Goal: Information Seeking & Learning: Learn about a topic

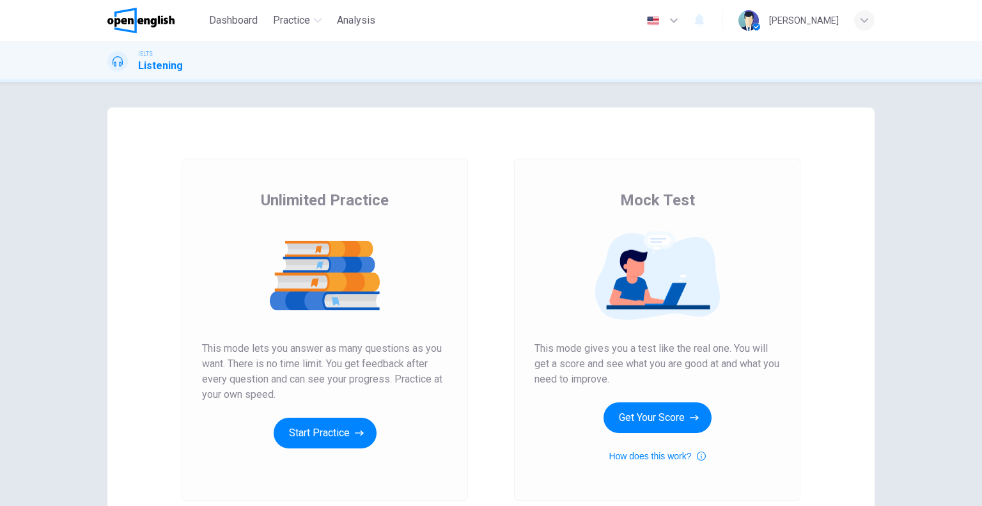
scroll to position [64, 0]
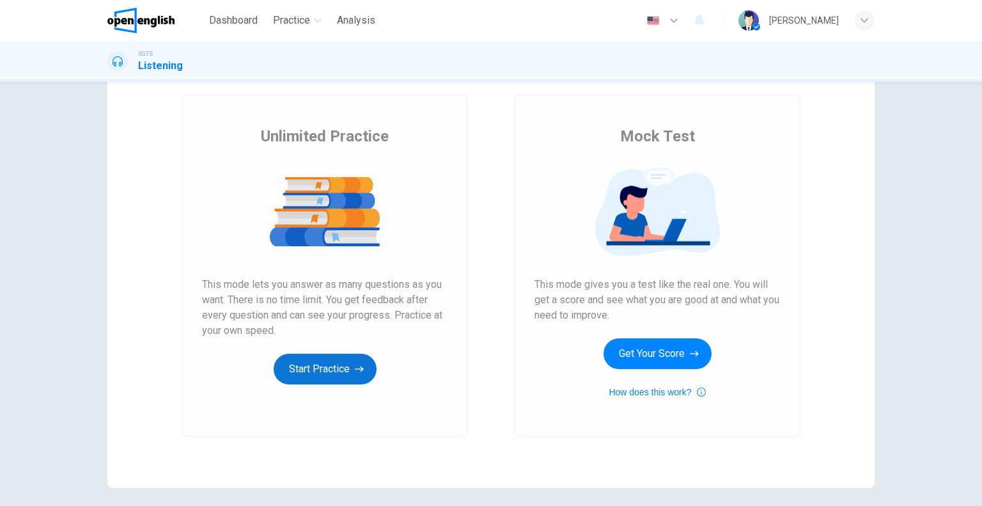
click at [306, 366] on button "Start Practice" at bounding box center [325, 369] width 103 height 31
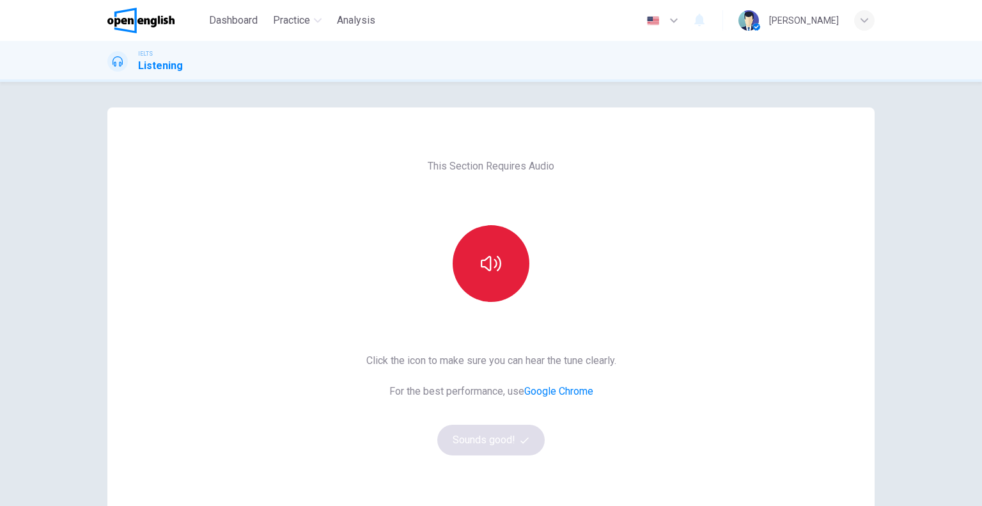
click at [473, 254] on button "button" at bounding box center [491, 263] width 77 height 77
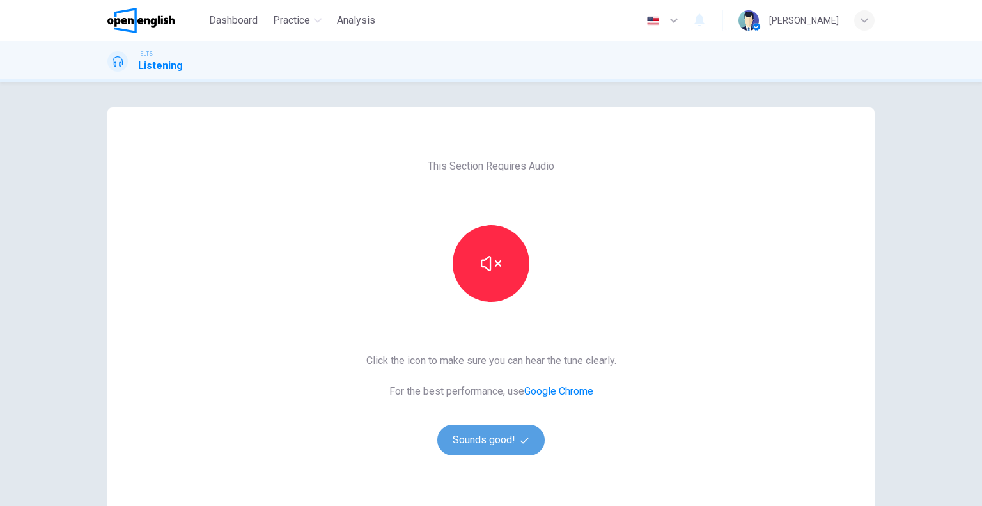
click at [494, 433] on button "Sounds good!" at bounding box center [490, 440] width 107 height 31
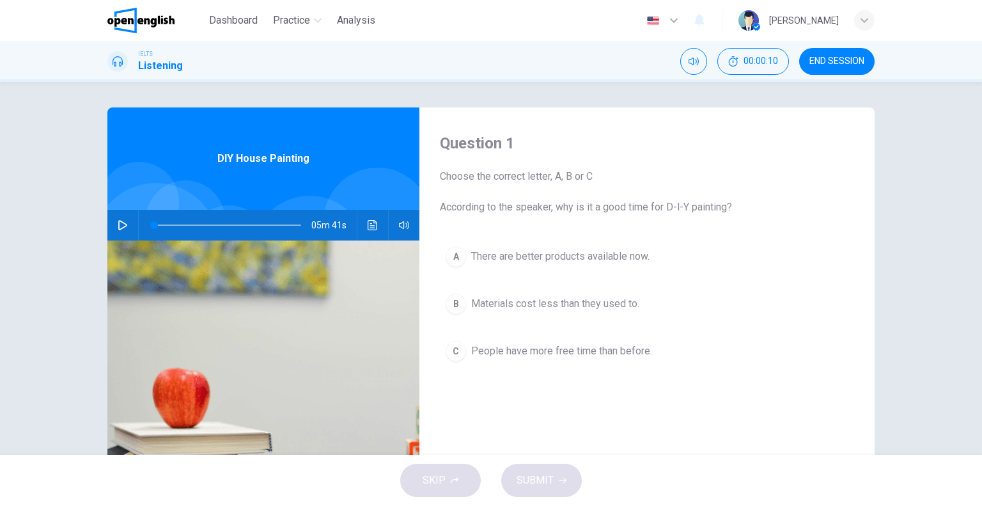
click at [118, 223] on icon "button" at bounding box center [123, 225] width 10 height 10
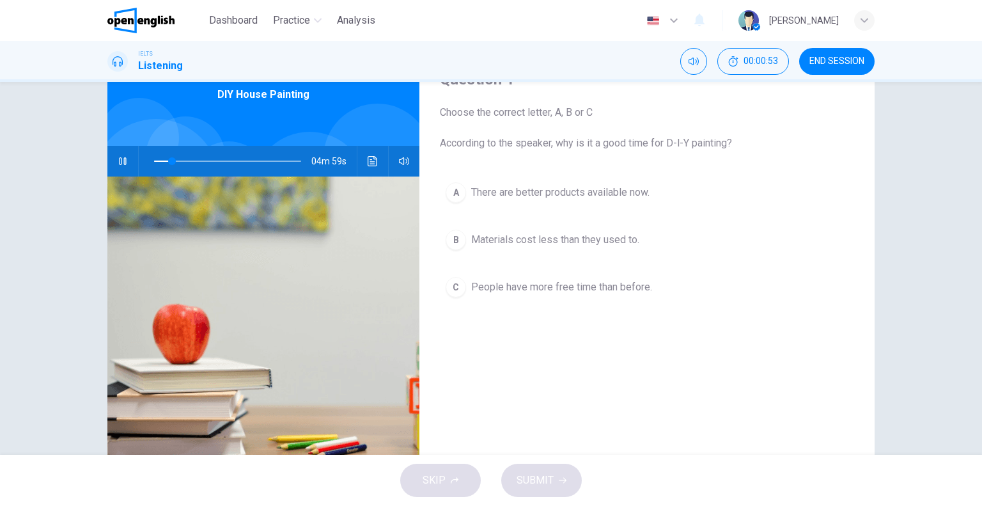
click at [451, 287] on div "C" at bounding box center [456, 287] width 20 height 20
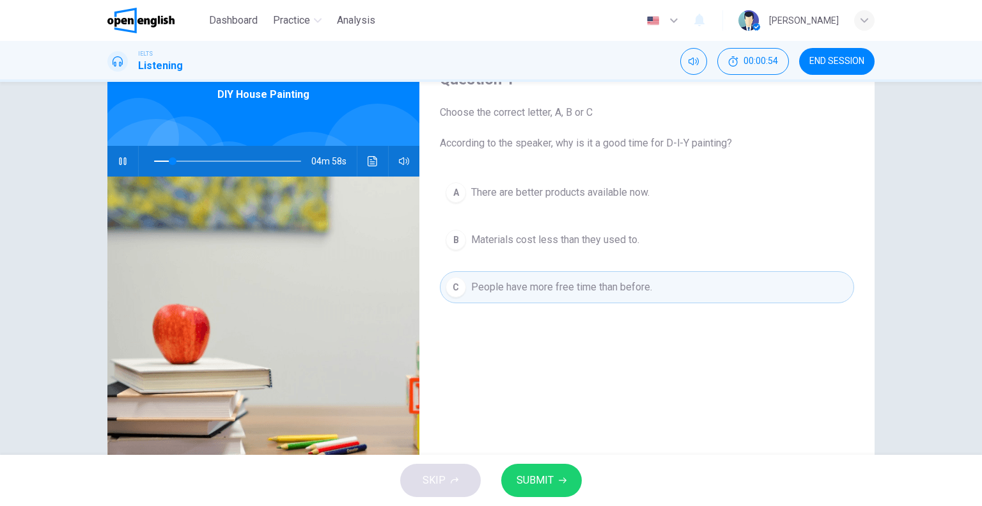
click at [550, 483] on span "SUBMIT" at bounding box center [535, 480] width 37 height 18
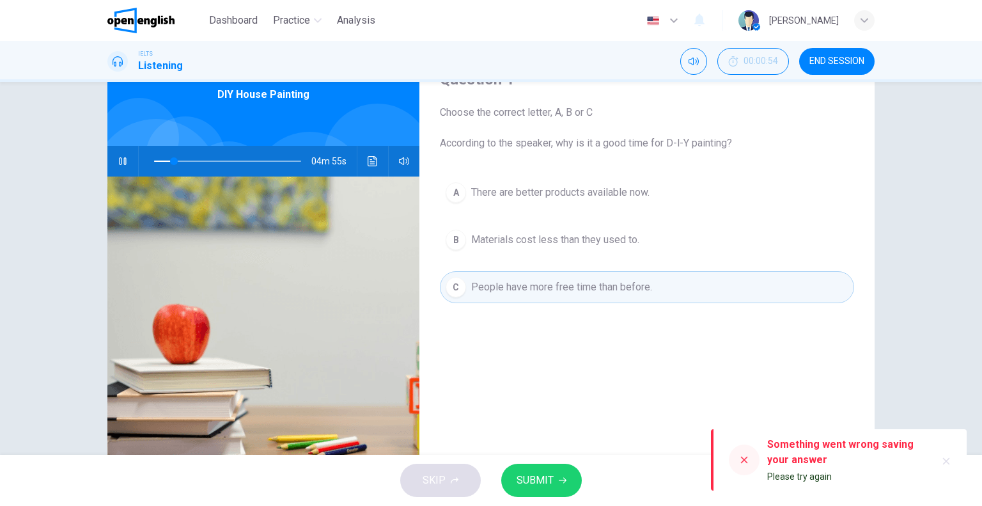
scroll to position [123, 0]
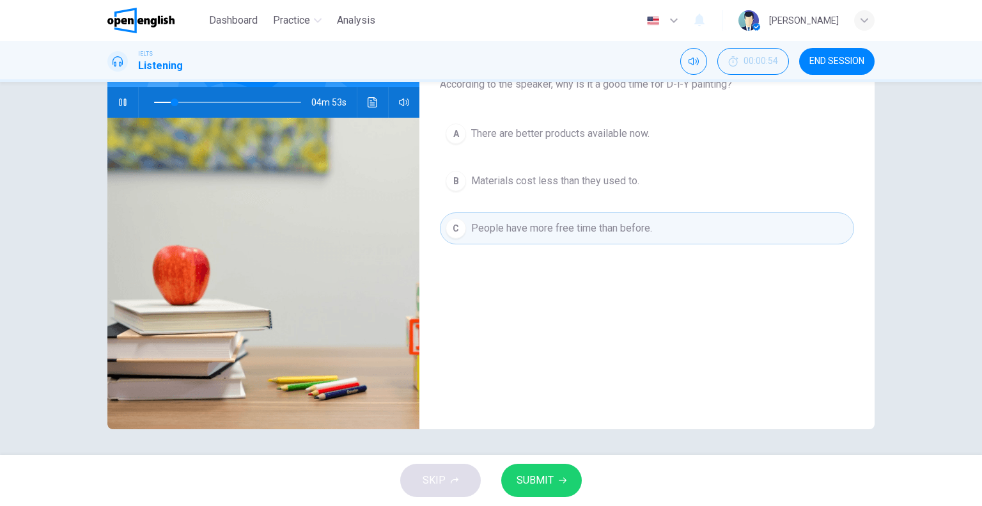
click at [536, 473] on span "SUBMIT" at bounding box center [535, 480] width 37 height 18
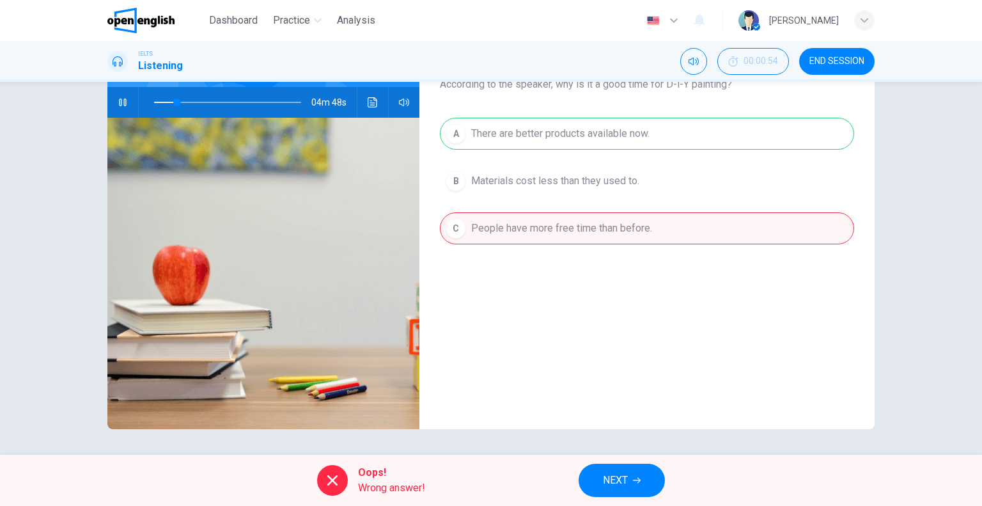
click at [619, 475] on span "NEXT" at bounding box center [615, 480] width 25 height 18
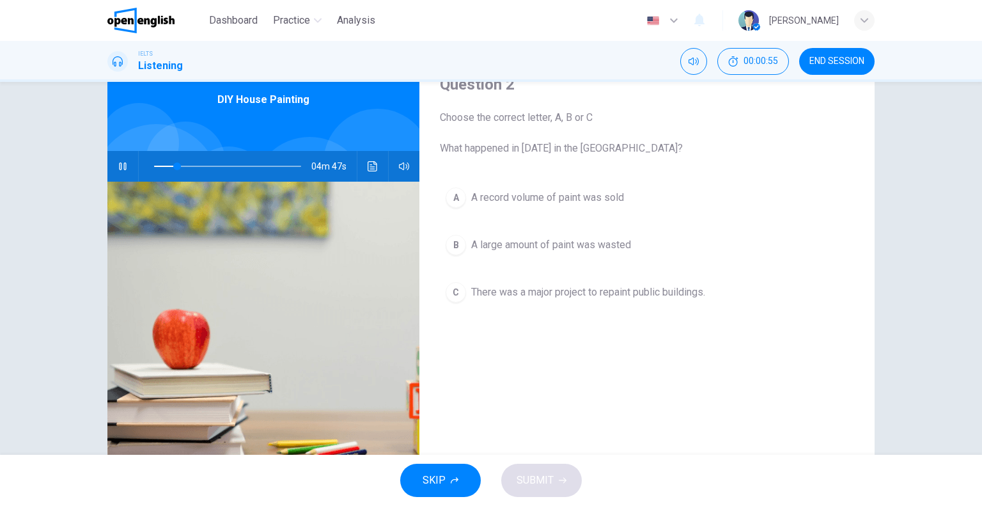
scroll to position [59, 0]
click at [447, 241] on div "B" at bounding box center [456, 245] width 20 height 20
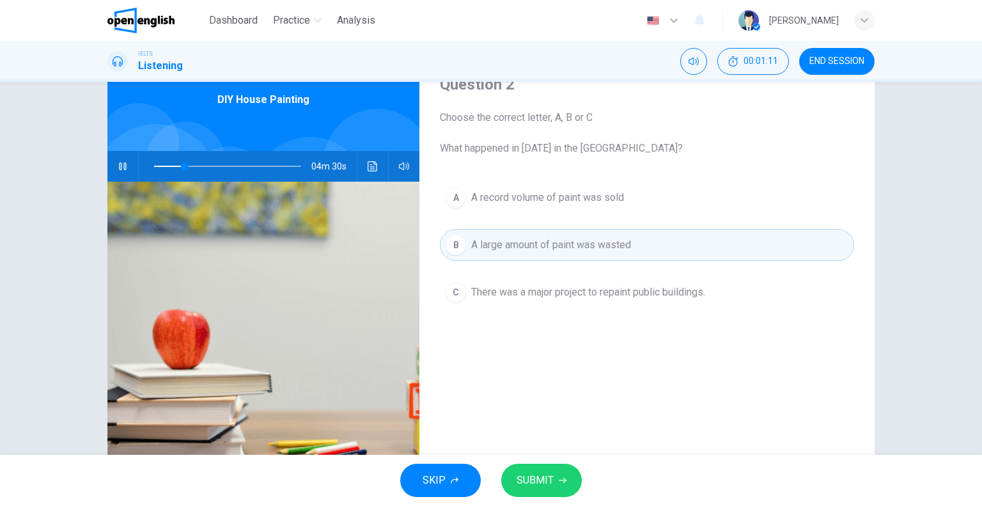
click at [535, 471] on span "SUBMIT" at bounding box center [535, 480] width 37 height 18
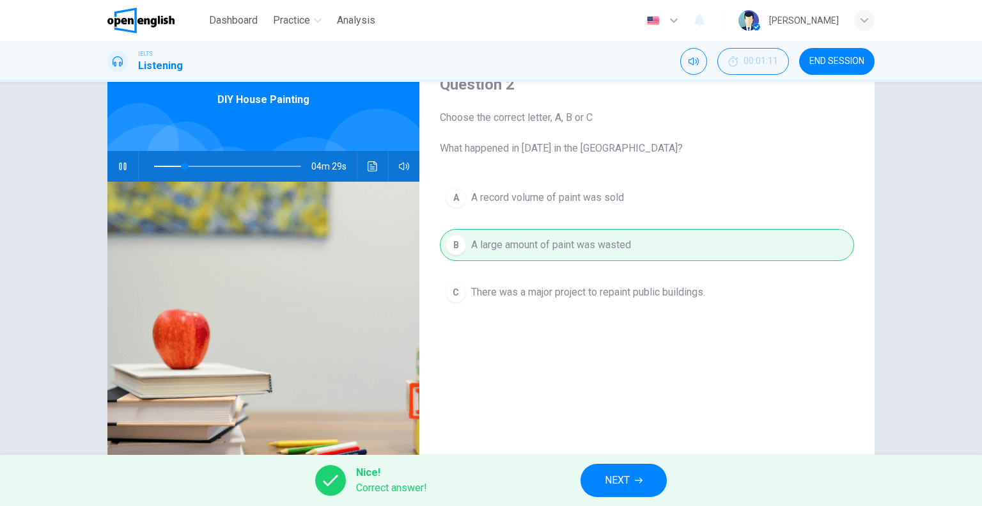
click at [615, 483] on span "NEXT" at bounding box center [617, 480] width 25 height 18
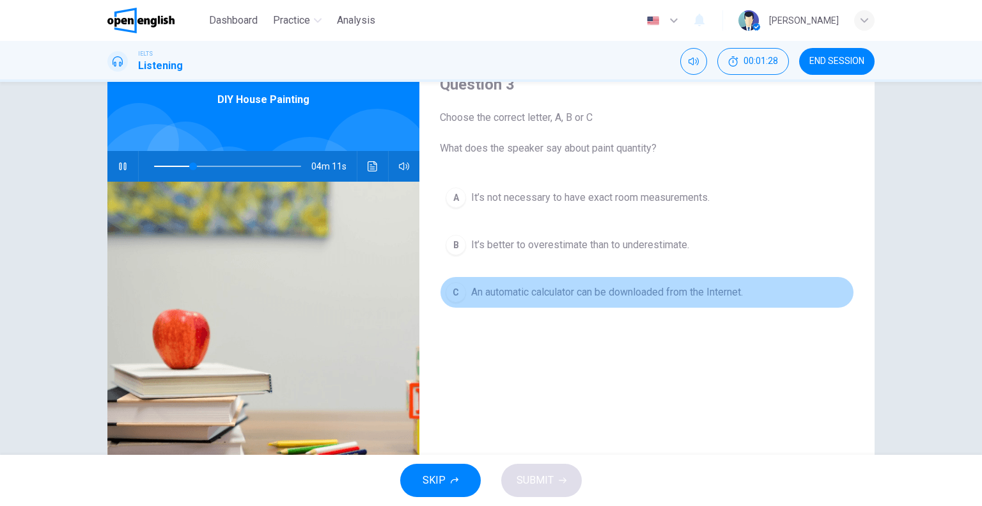
click at [448, 292] on div "C" at bounding box center [456, 292] width 20 height 20
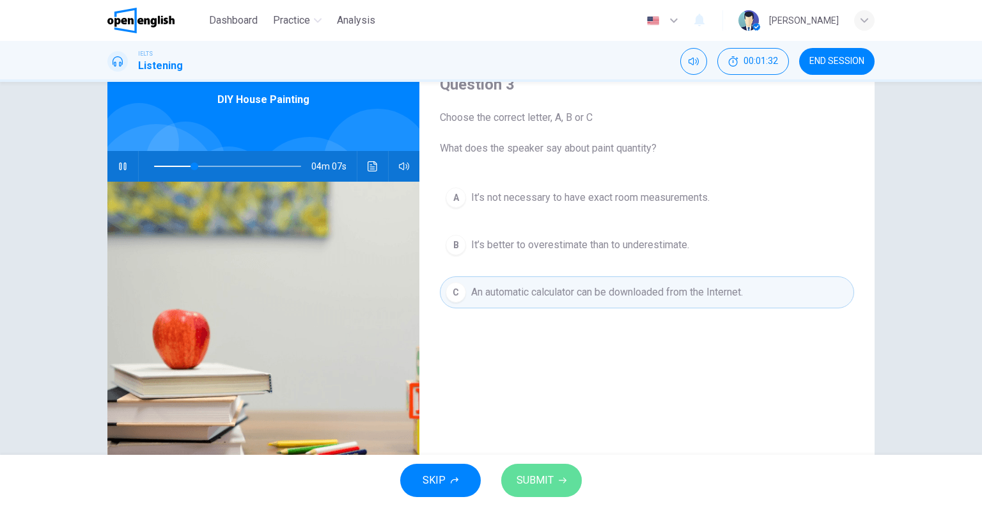
click at [543, 482] on span "SUBMIT" at bounding box center [535, 480] width 37 height 18
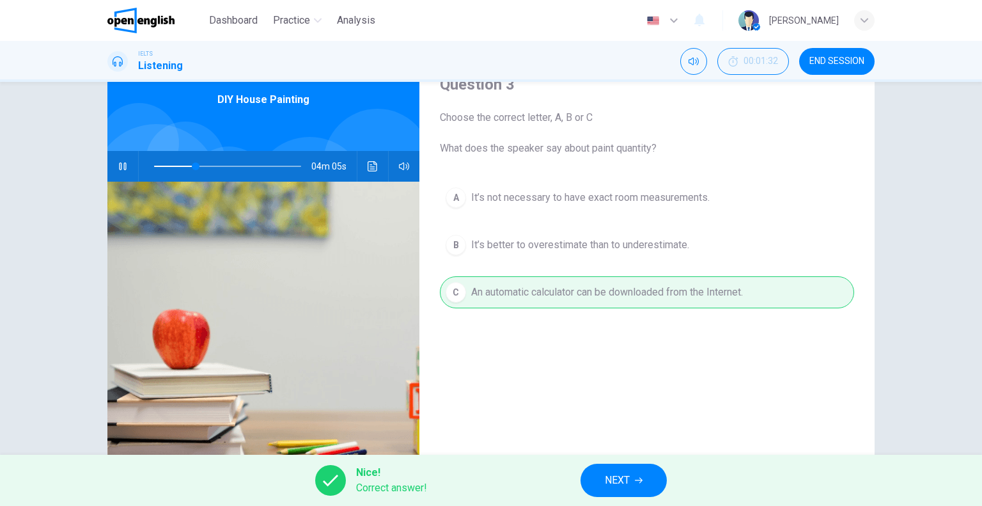
click at [618, 477] on span "NEXT" at bounding box center [617, 480] width 25 height 18
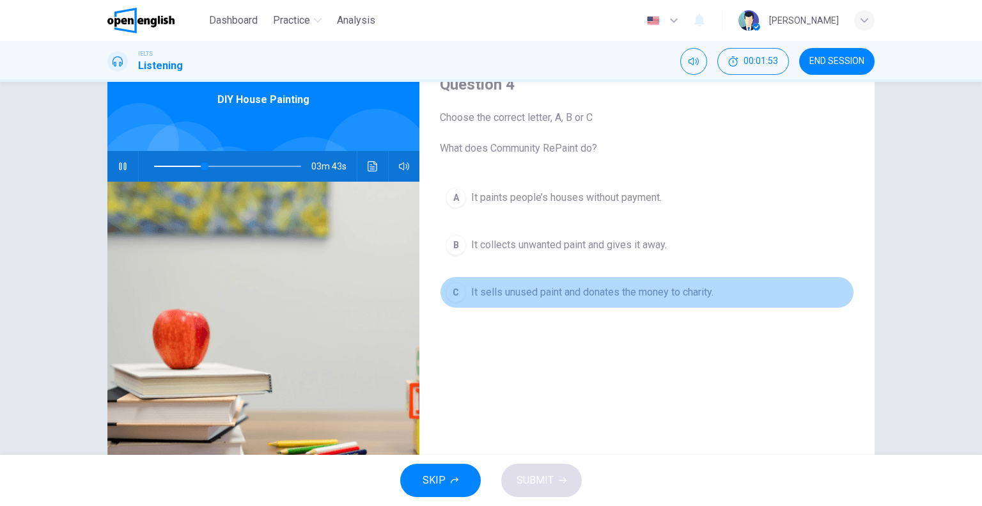
click at [452, 290] on div "C" at bounding box center [456, 292] width 20 height 20
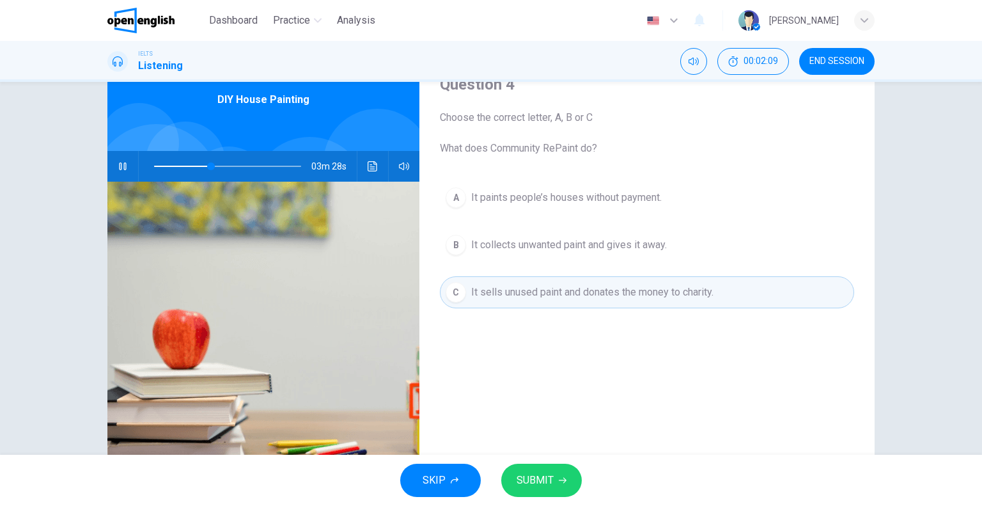
click at [535, 470] on button "SUBMIT" at bounding box center [541, 480] width 81 height 33
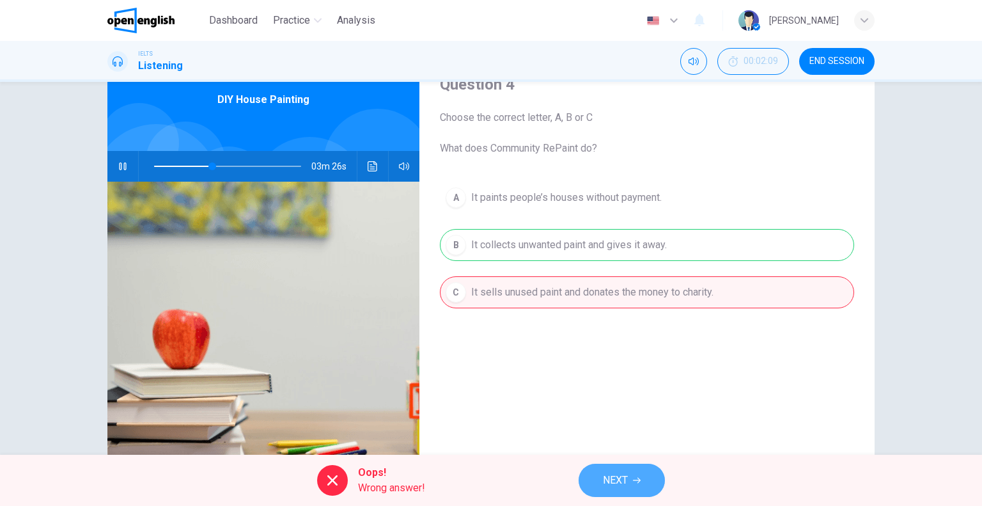
click at [606, 480] on span "NEXT" at bounding box center [615, 480] width 25 height 18
click at [606, 480] on div "Oops! Wrong answer! NEXT" at bounding box center [491, 480] width 982 height 51
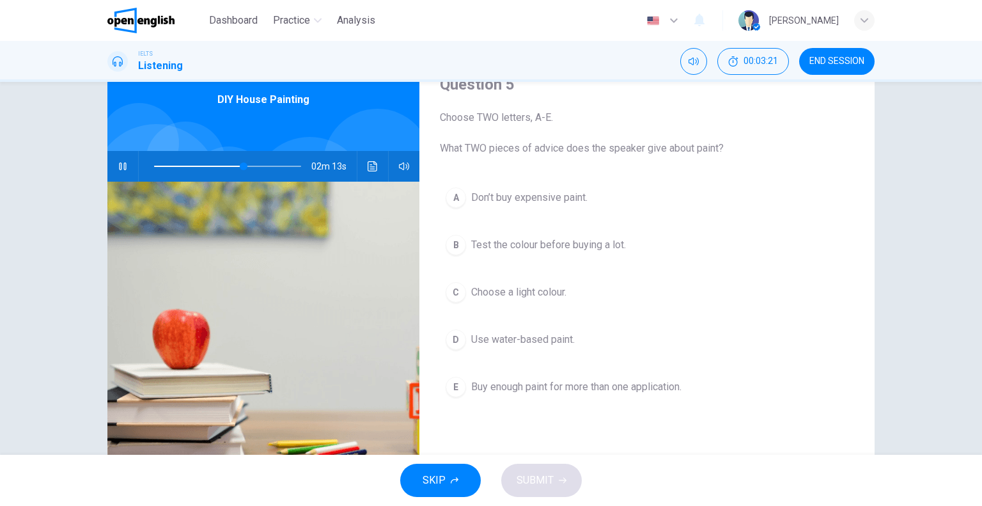
click at [504, 295] on span "Choose a light colour." at bounding box center [518, 292] width 95 height 15
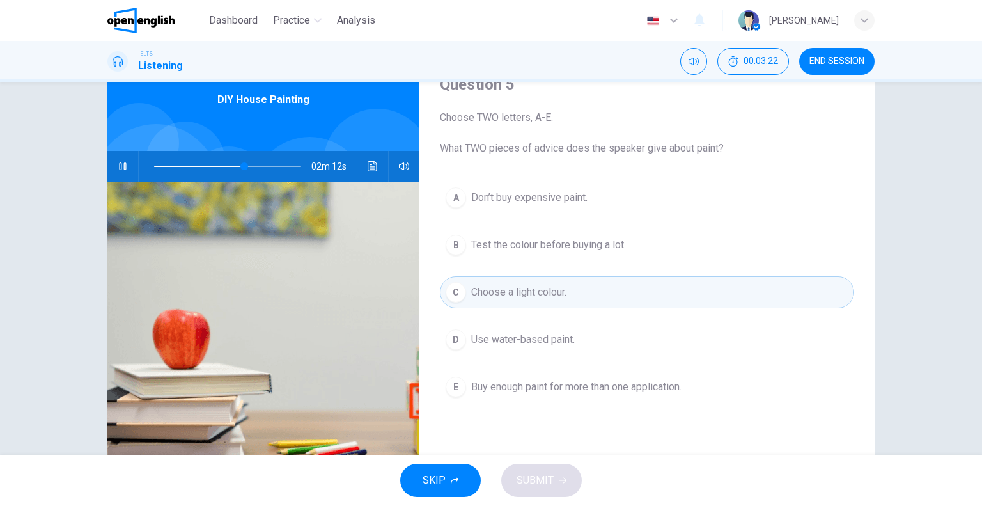
click at [485, 338] on span "Use water-based paint." at bounding box center [523, 339] width 104 height 15
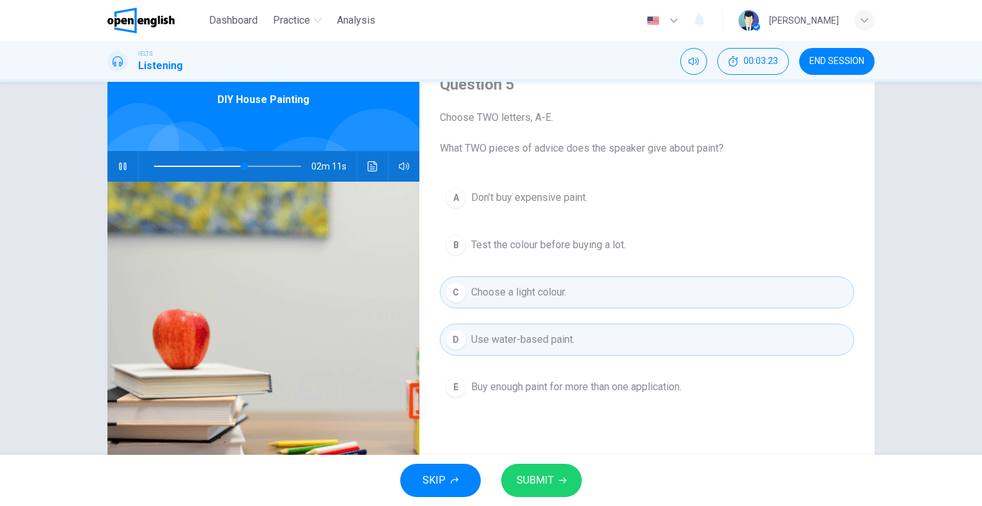
click at [554, 476] on button "SUBMIT" at bounding box center [541, 480] width 81 height 33
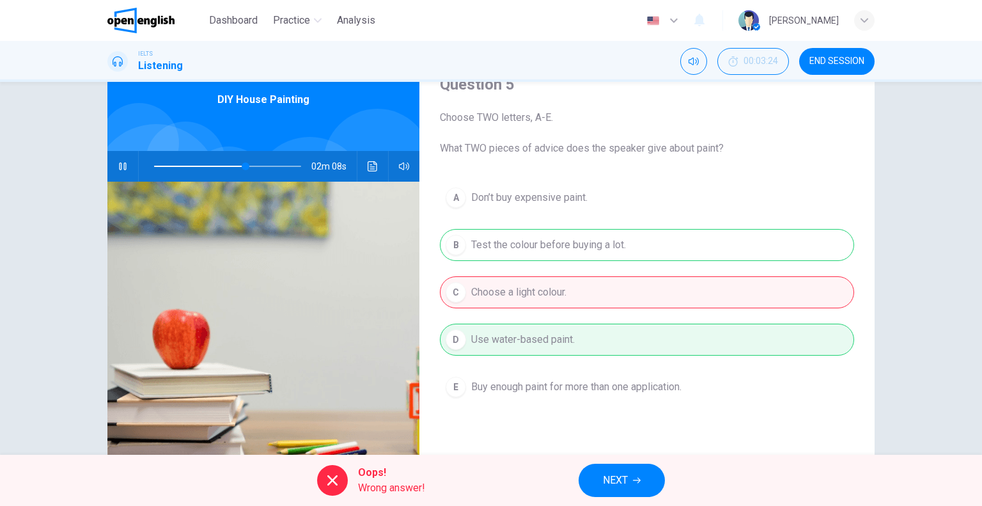
click at [624, 474] on span "NEXT" at bounding box center [615, 480] width 25 height 18
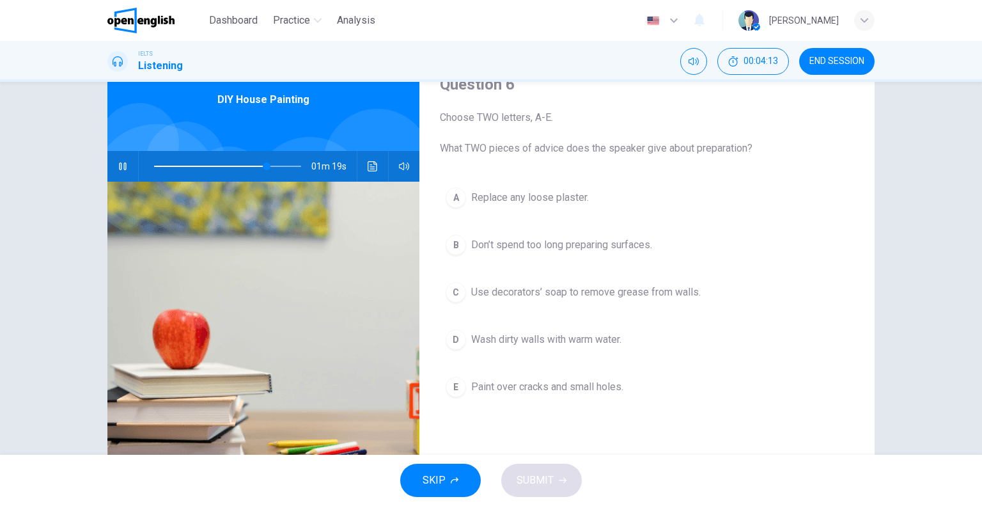
click at [448, 292] on div "C" at bounding box center [456, 292] width 20 height 20
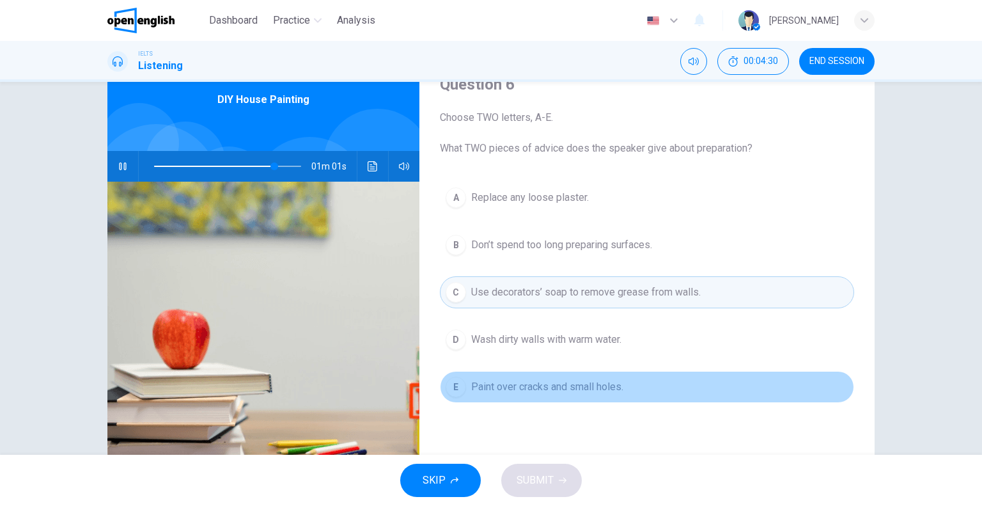
click at [483, 386] on span "Paint over cracks and small holes." at bounding box center [547, 386] width 152 height 15
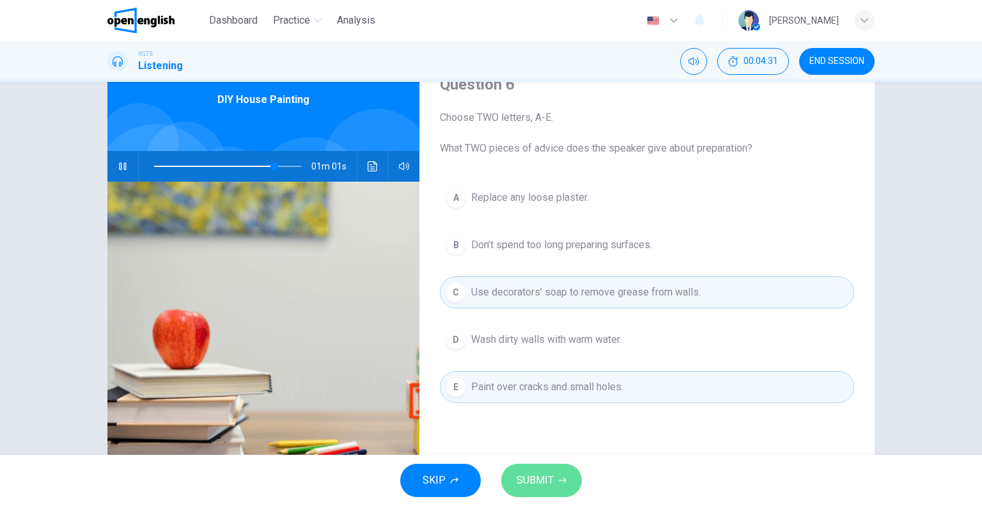
click at [543, 483] on span "SUBMIT" at bounding box center [535, 480] width 37 height 18
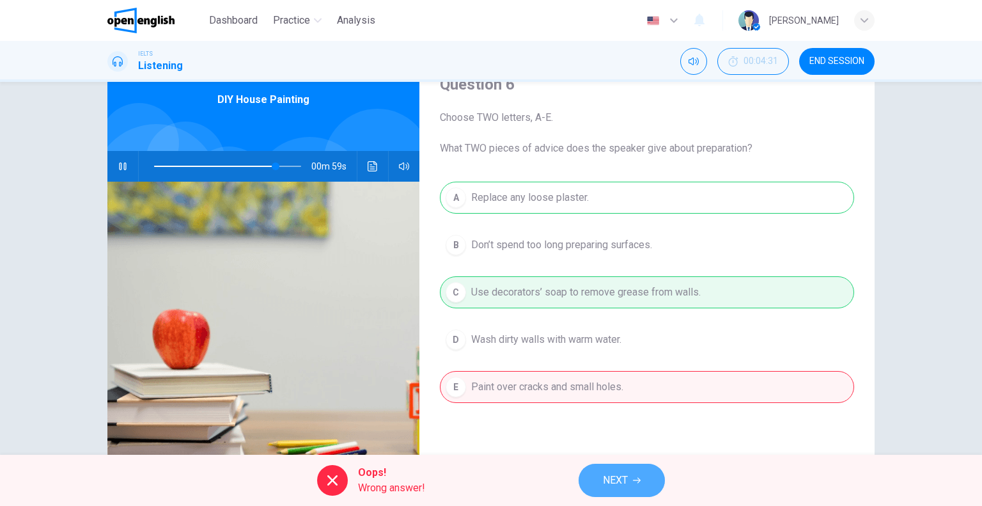
click at [626, 484] on span "NEXT" at bounding box center [615, 480] width 25 height 18
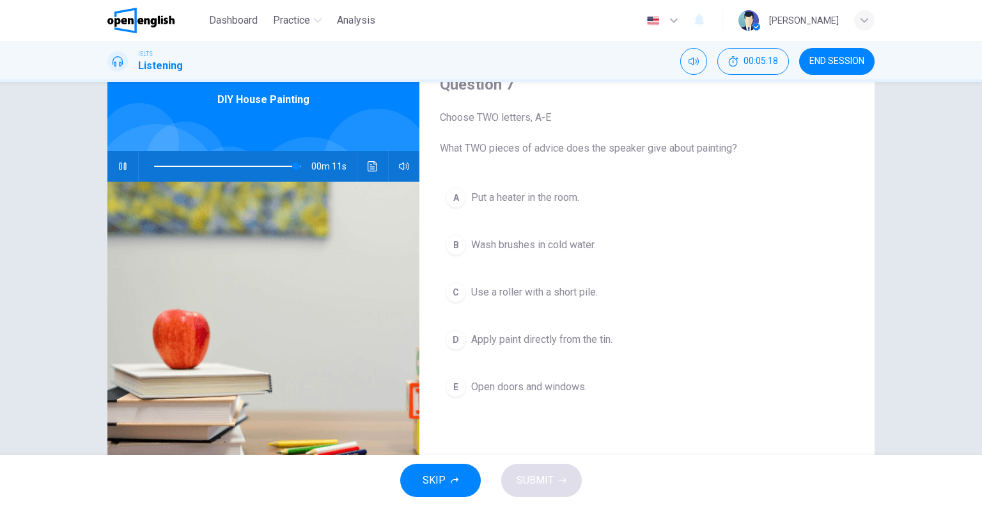
click at [457, 387] on div "E" at bounding box center [456, 387] width 20 height 20
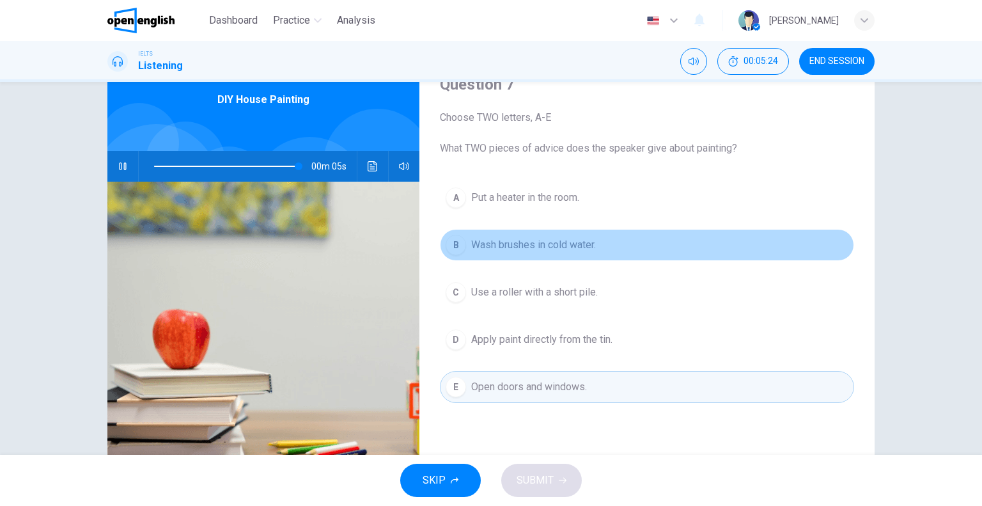
click at [542, 249] on span "Wash brushes in cold water." at bounding box center [533, 244] width 125 height 15
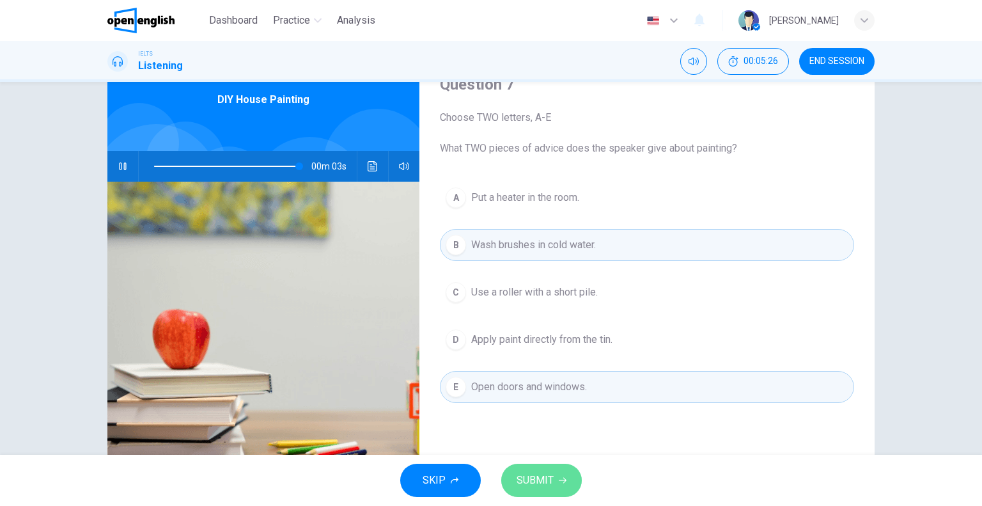
click at [545, 482] on span "SUBMIT" at bounding box center [535, 480] width 37 height 18
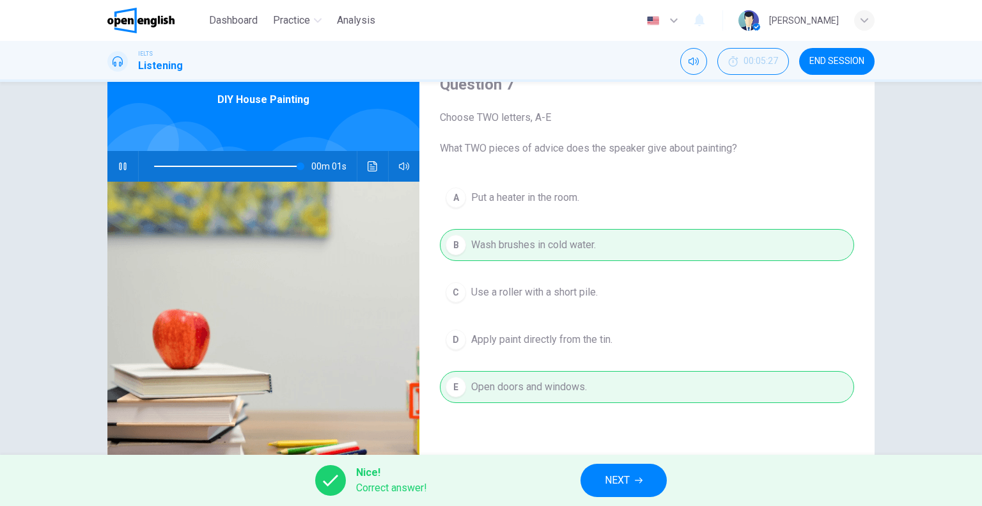
type input "***"
click at [650, 480] on button "NEXT" at bounding box center [624, 480] width 86 height 33
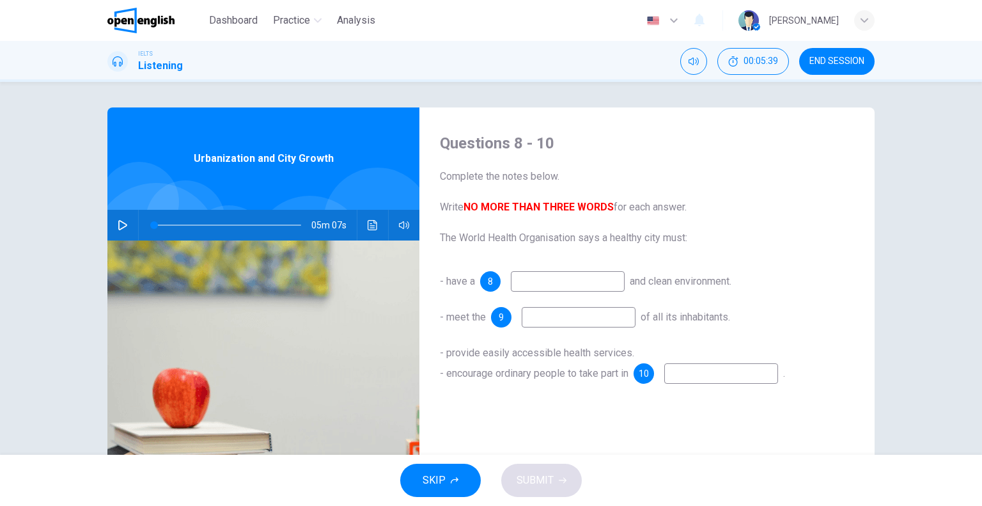
click at [576, 276] on input at bounding box center [568, 281] width 114 height 20
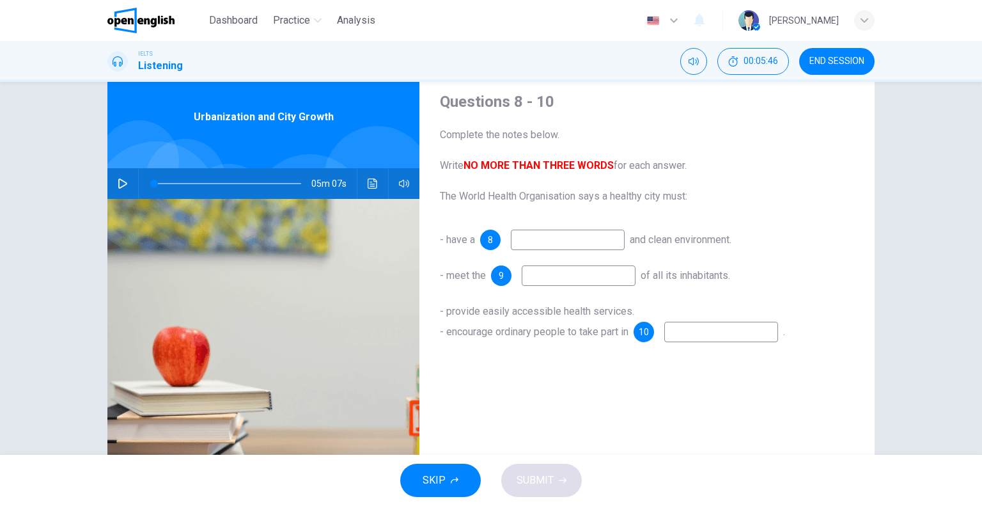
scroll to position [64, 0]
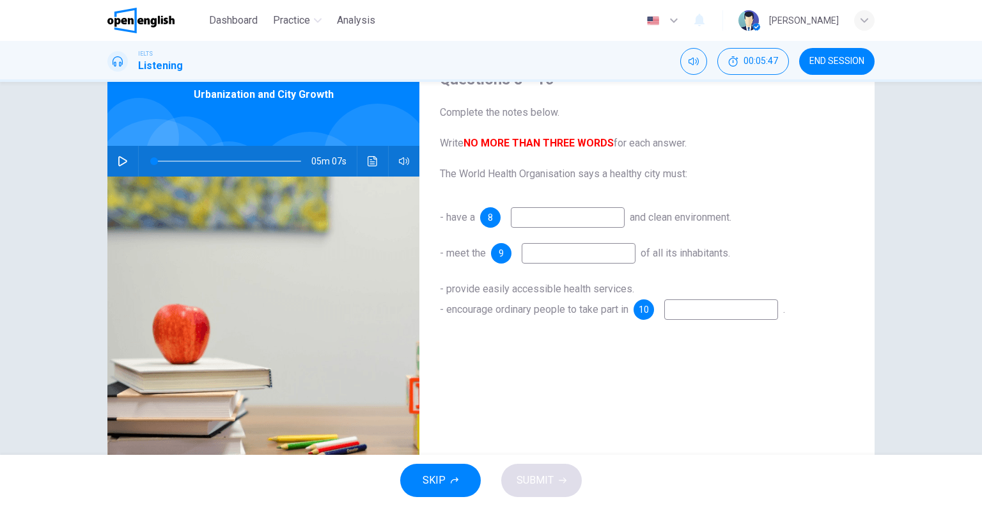
click at [582, 220] on input at bounding box center [568, 217] width 114 height 20
click at [123, 158] on icon "button" at bounding box center [123, 161] width 10 height 10
click at [527, 215] on input at bounding box center [568, 217] width 114 height 20
click at [118, 161] on icon "button" at bounding box center [123, 161] width 10 height 10
click at [125, 161] on button "button" at bounding box center [123, 161] width 20 height 31
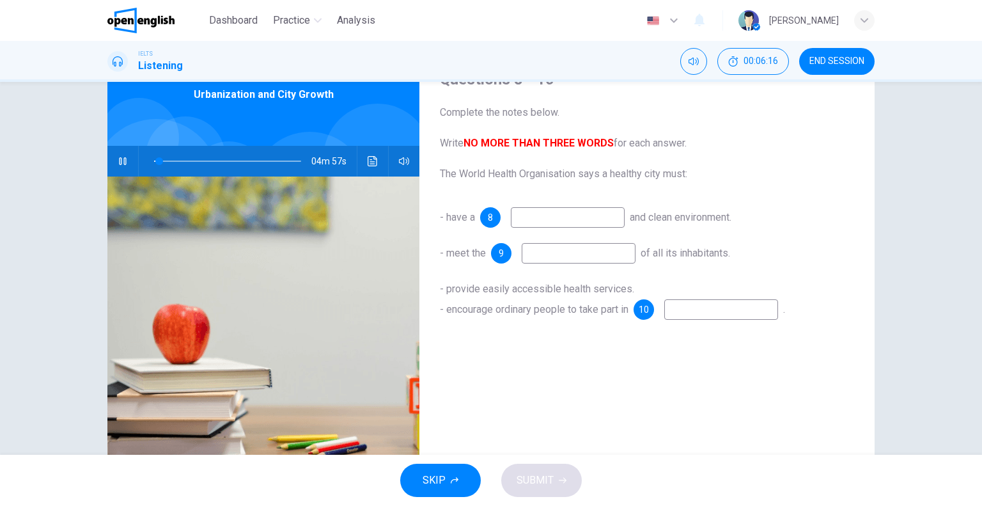
click at [532, 214] on input at bounding box center [568, 217] width 114 height 20
click at [118, 167] on button "button" at bounding box center [123, 161] width 20 height 31
click at [118, 164] on icon "button" at bounding box center [123, 161] width 10 height 10
click at [536, 217] on input at bounding box center [568, 217] width 114 height 20
type input "**"
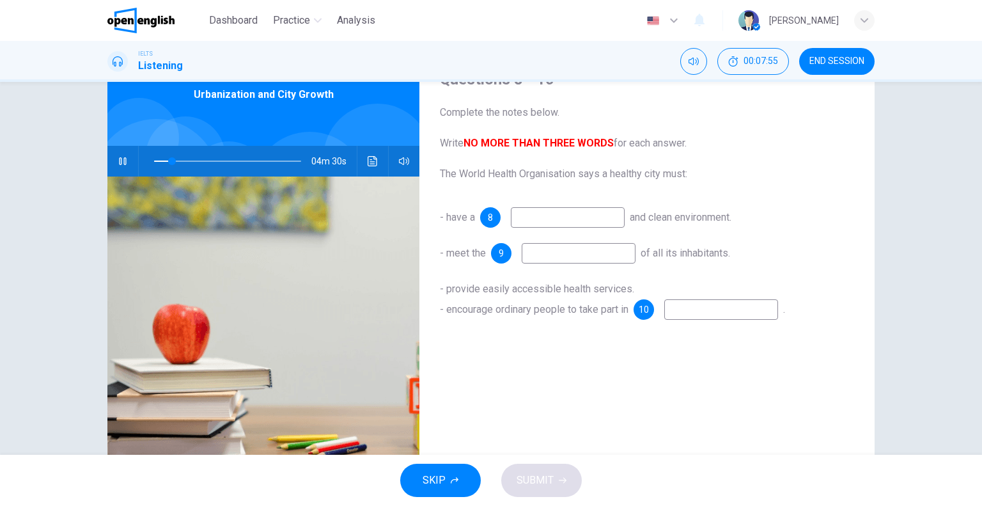
type input "*"
type input "**"
click at [547, 252] on input at bounding box center [579, 253] width 114 height 20
click at [685, 309] on input at bounding box center [721, 309] width 114 height 20
click at [644, 307] on span "10" at bounding box center [644, 309] width 10 height 9
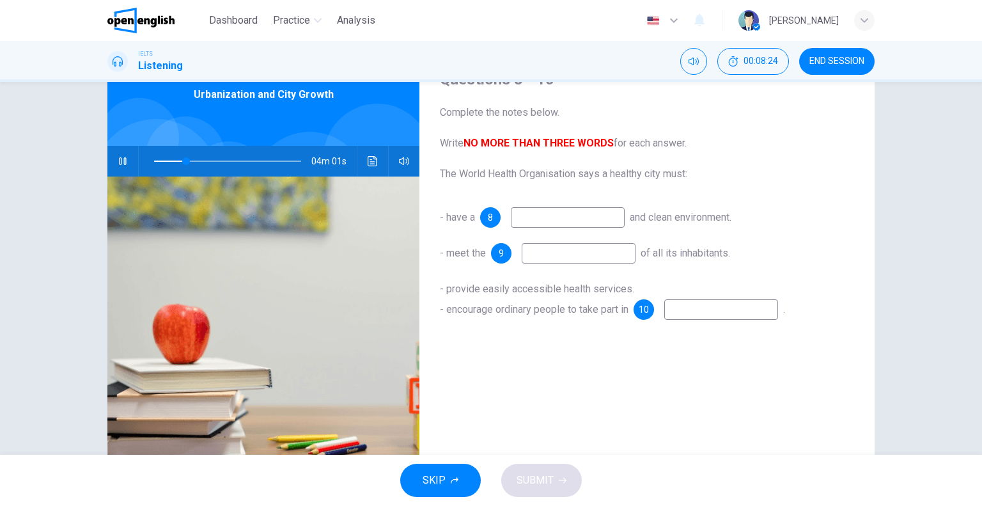
click at [699, 306] on input at bounding box center [721, 309] width 114 height 20
click at [554, 214] on input at bounding box center [568, 217] width 114 height 20
type input "**"
type input "*"
type input "**"
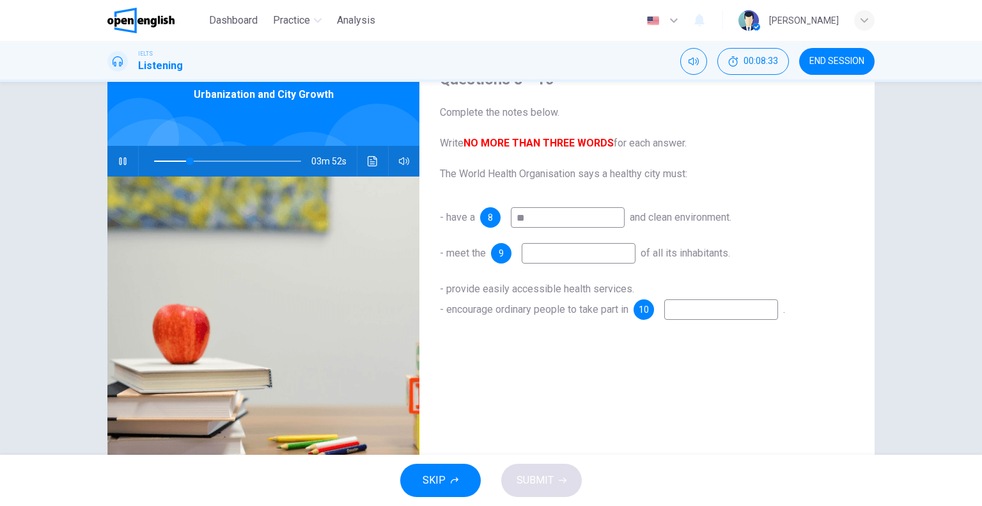
type input "***"
type input "**"
type input "*****"
type input "**"
type input "******"
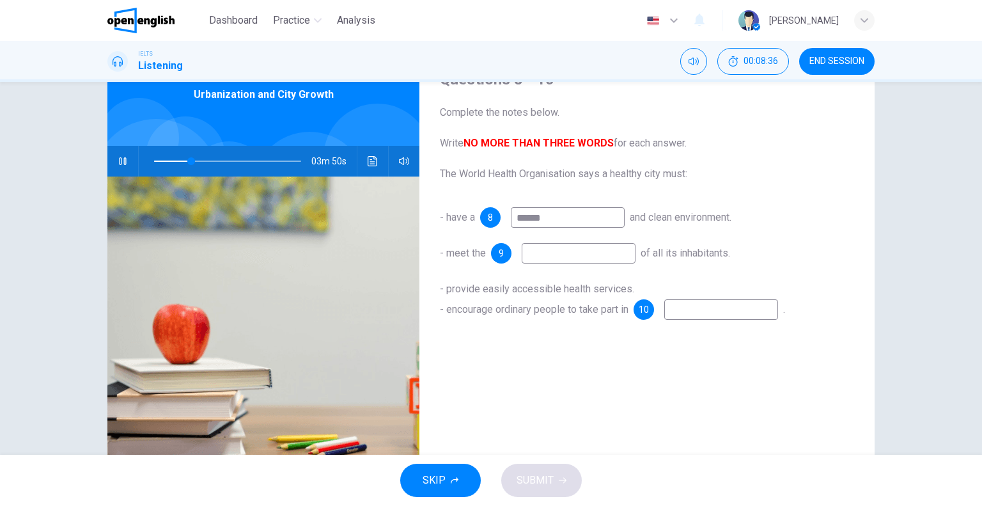
type input "**"
type input "******"
click at [567, 250] on input at bounding box center [579, 253] width 114 height 20
type input "**"
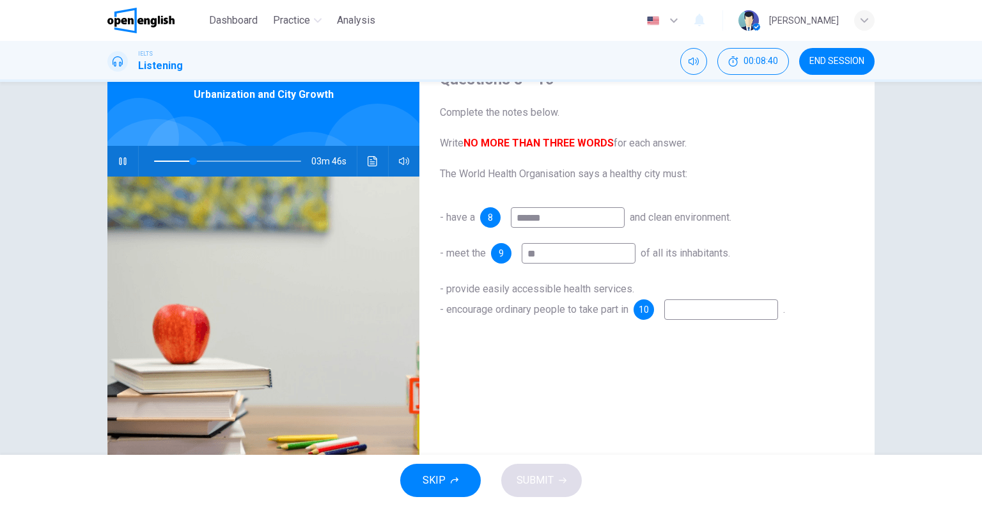
type input "**"
click at [714, 311] on input at bounding box center [721, 309] width 114 height 20
type input "**"
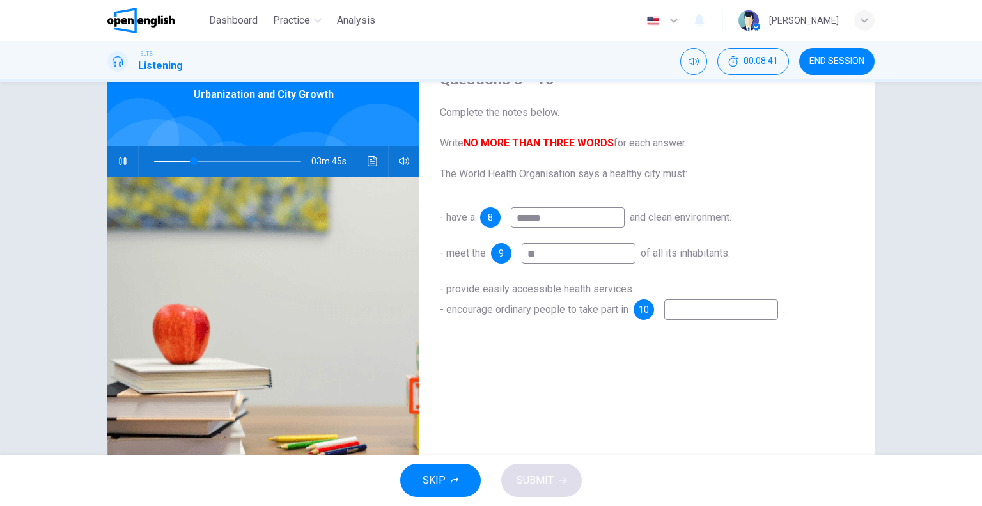
type input "*"
type input "**"
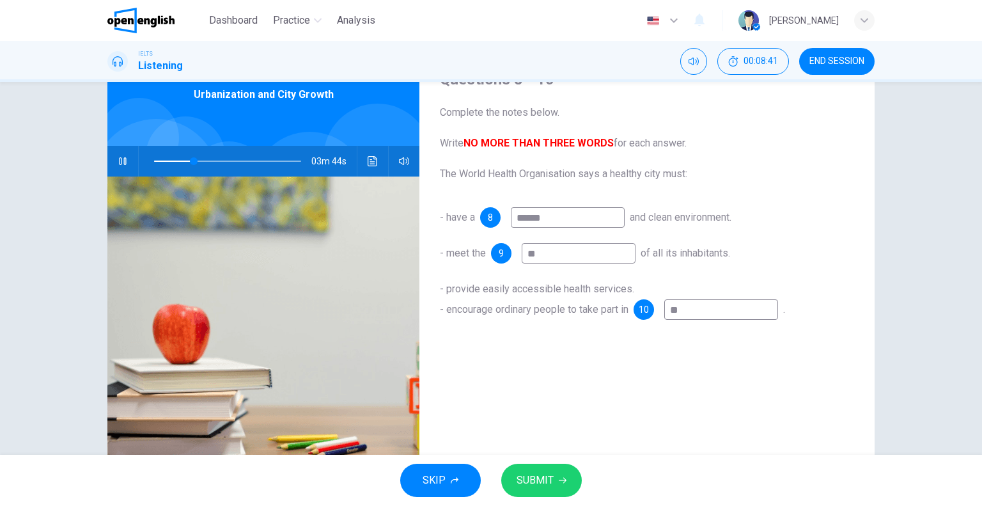
click at [537, 478] on span "SUBMIT" at bounding box center [535, 480] width 37 height 18
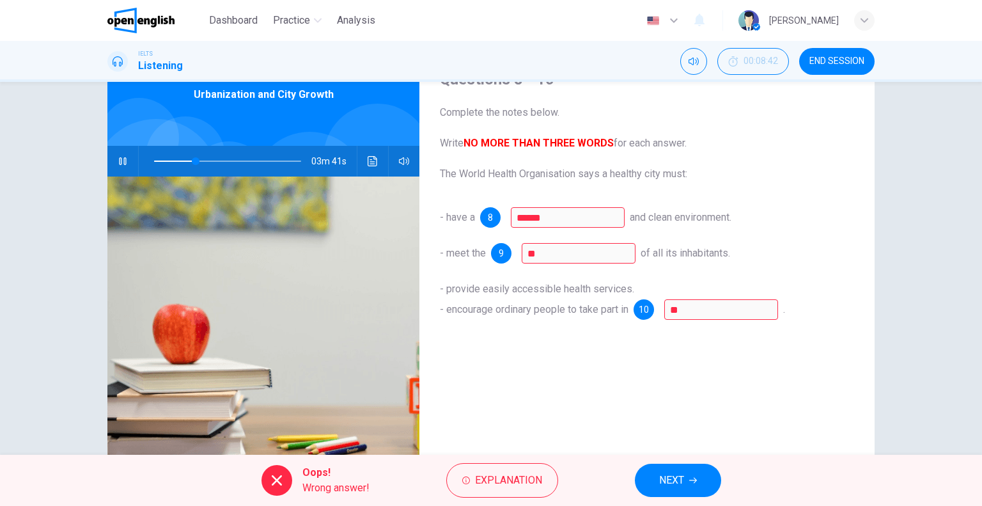
click at [679, 475] on span "NEXT" at bounding box center [671, 480] width 25 height 18
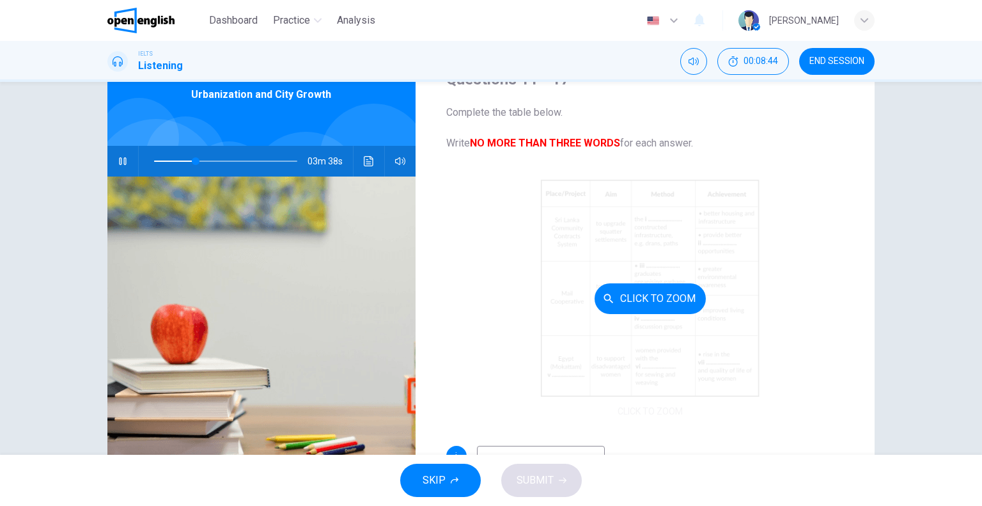
click at [651, 299] on button "Click to Zoom" at bounding box center [650, 298] width 111 height 31
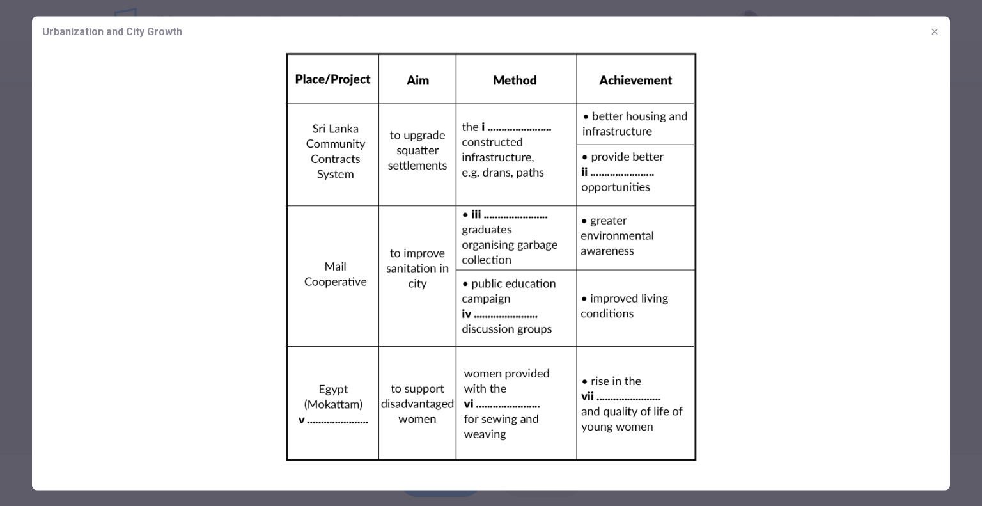
click at [504, 123] on img at bounding box center [491, 256] width 918 height 419
click at [503, 129] on img at bounding box center [491, 256] width 918 height 419
click at [933, 33] on icon "button" at bounding box center [935, 31] width 6 height 6
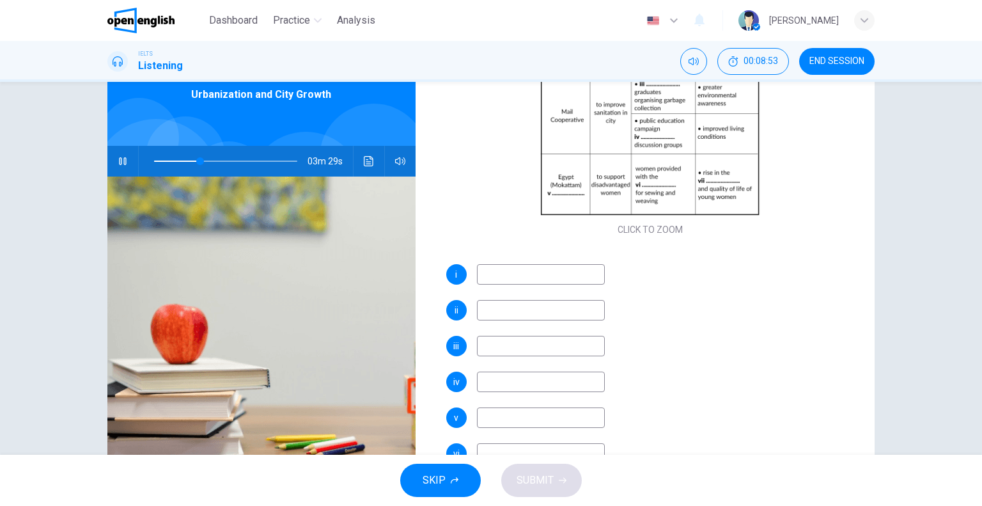
scroll to position [192, 0]
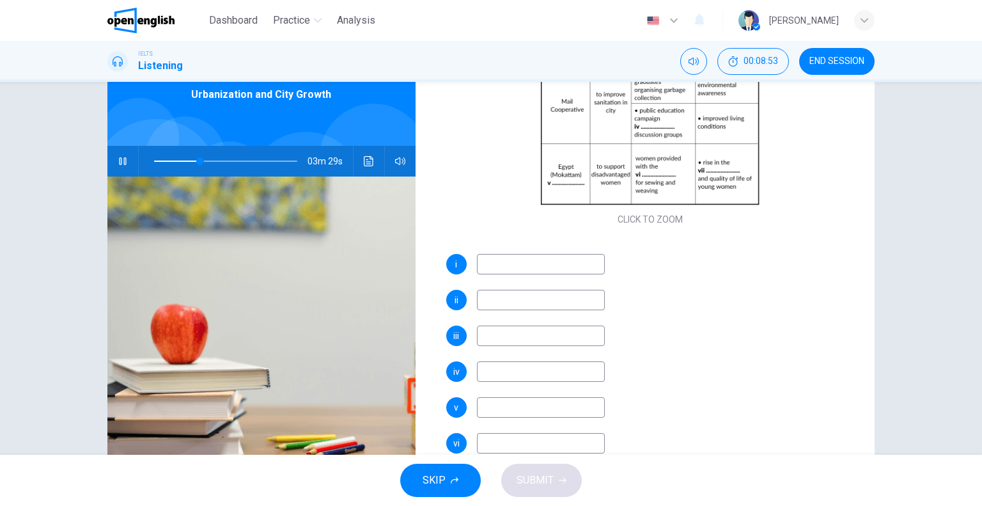
click at [486, 265] on input at bounding box center [541, 264] width 128 height 20
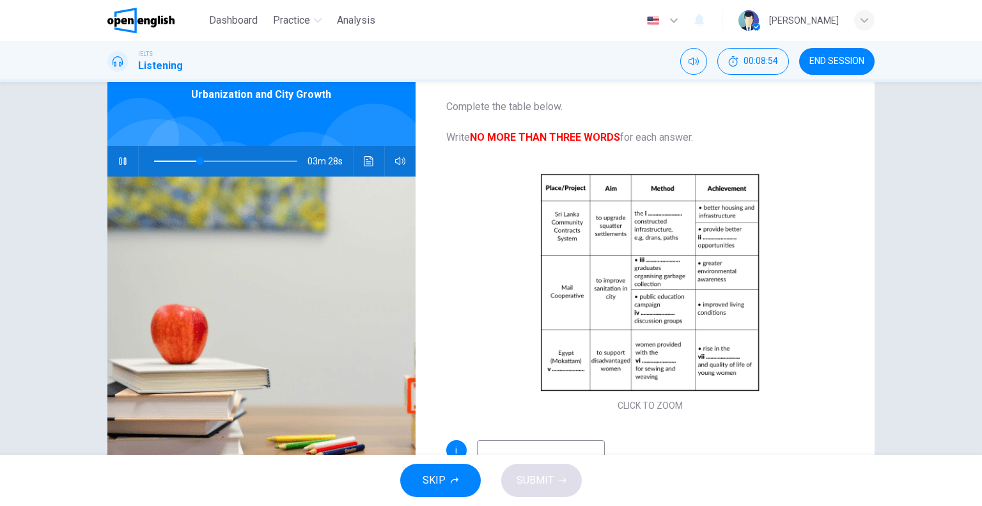
scroll to position [0, 0]
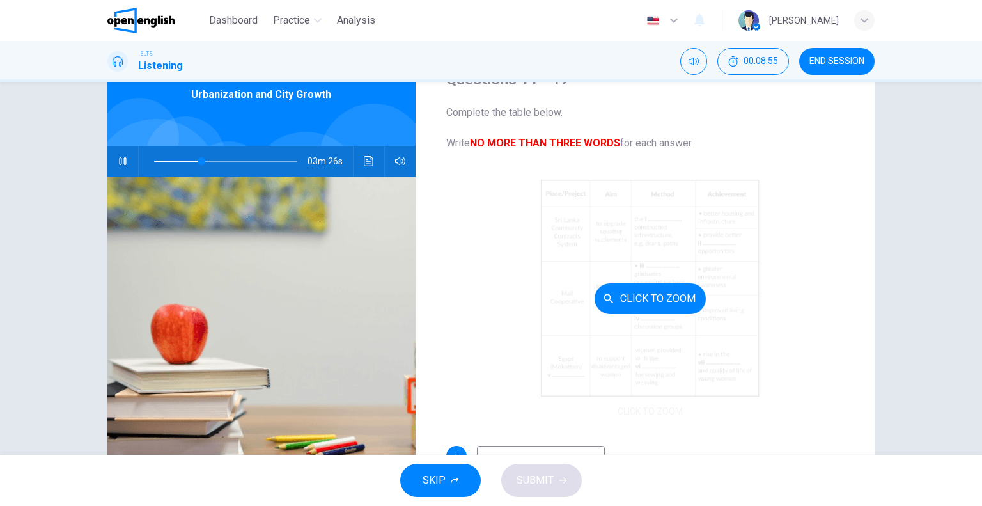
click at [647, 295] on button "Click to Zoom" at bounding box center [650, 298] width 111 height 31
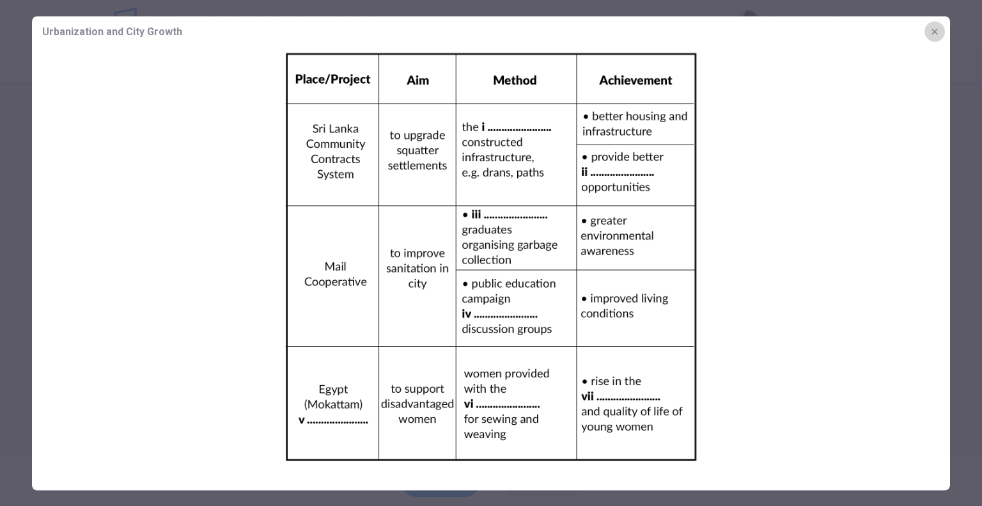
click at [933, 28] on icon "button" at bounding box center [935, 31] width 10 height 10
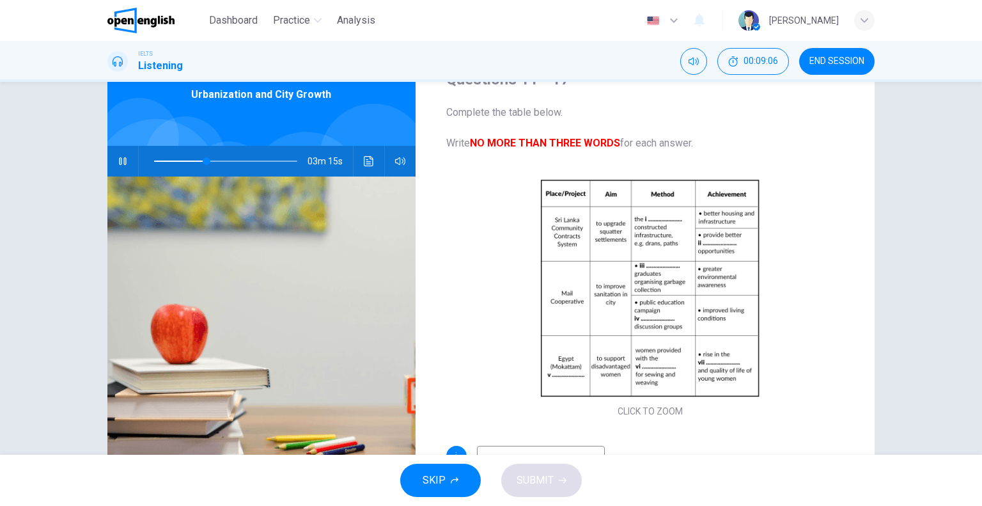
scroll to position [64, 0]
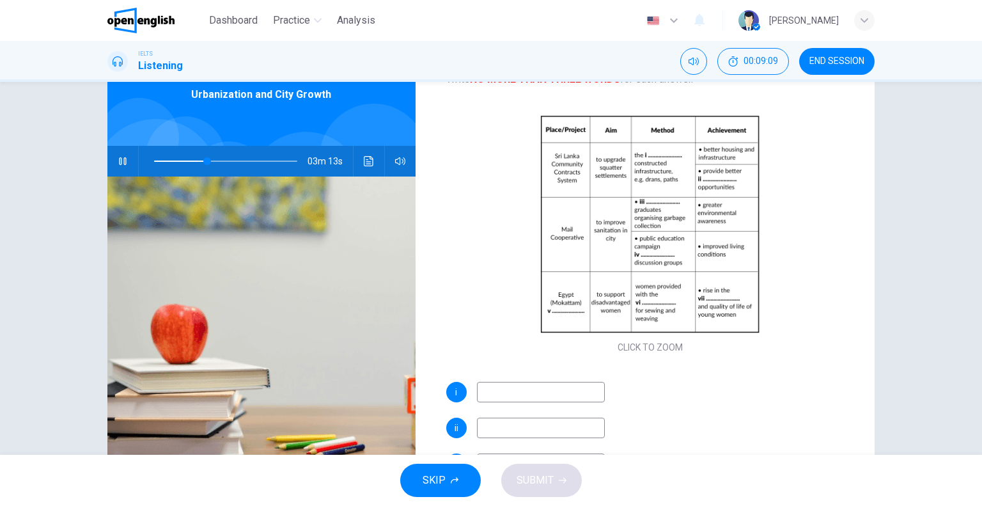
click at [517, 387] on input at bounding box center [541, 392] width 128 height 20
click at [499, 387] on input at bounding box center [541, 392] width 128 height 20
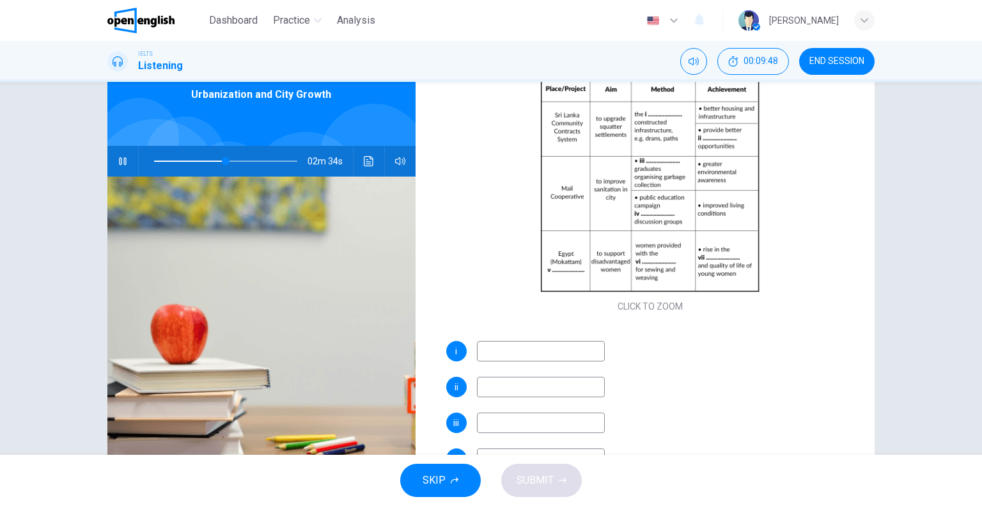
scroll to position [128, 0]
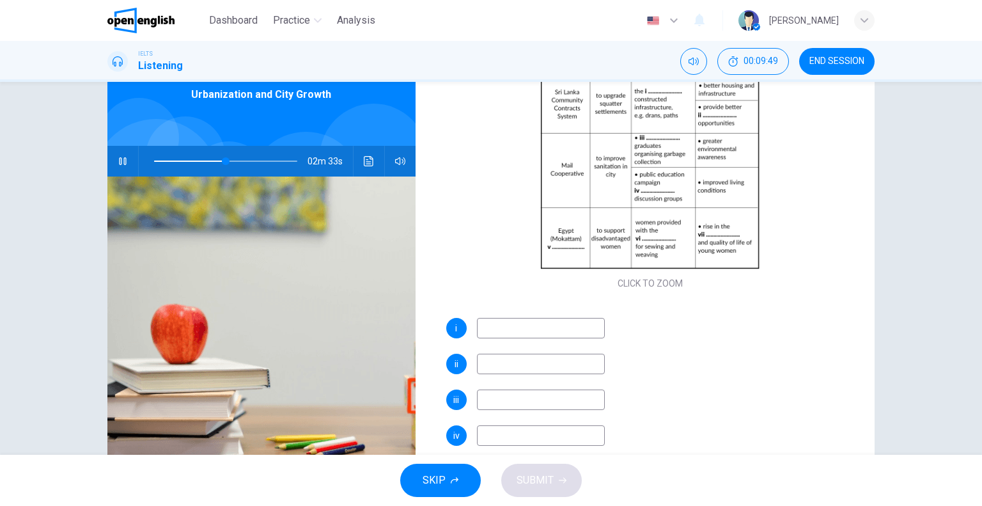
click at [485, 363] on input at bounding box center [541, 364] width 128 height 20
click at [506, 393] on input at bounding box center [541, 399] width 128 height 20
type input "**"
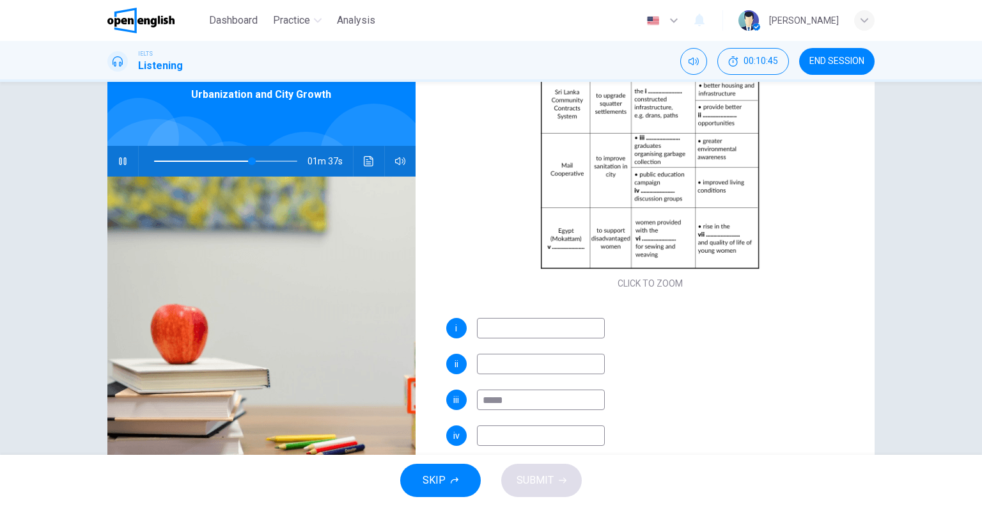
type input "******"
type input "**"
type input "********"
type input "**"
type input "********"
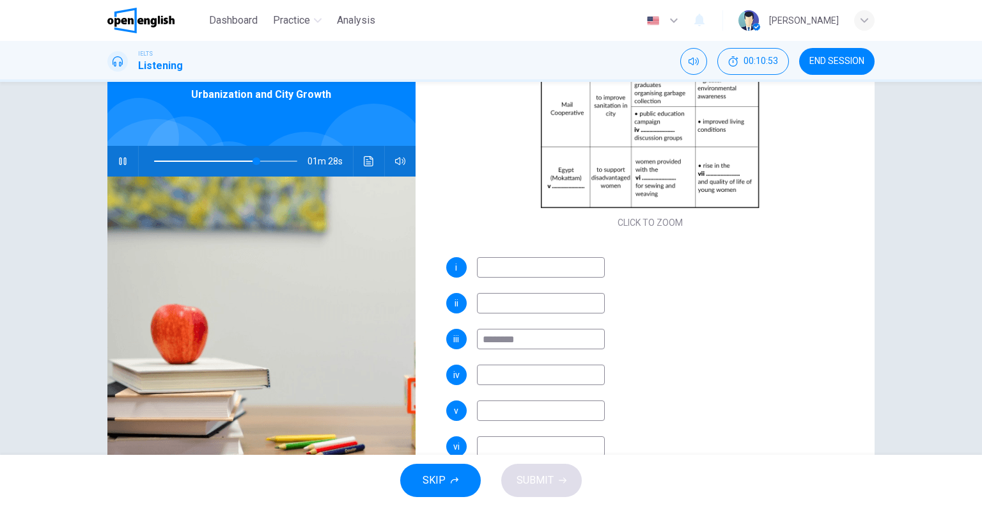
scroll to position [192, 0]
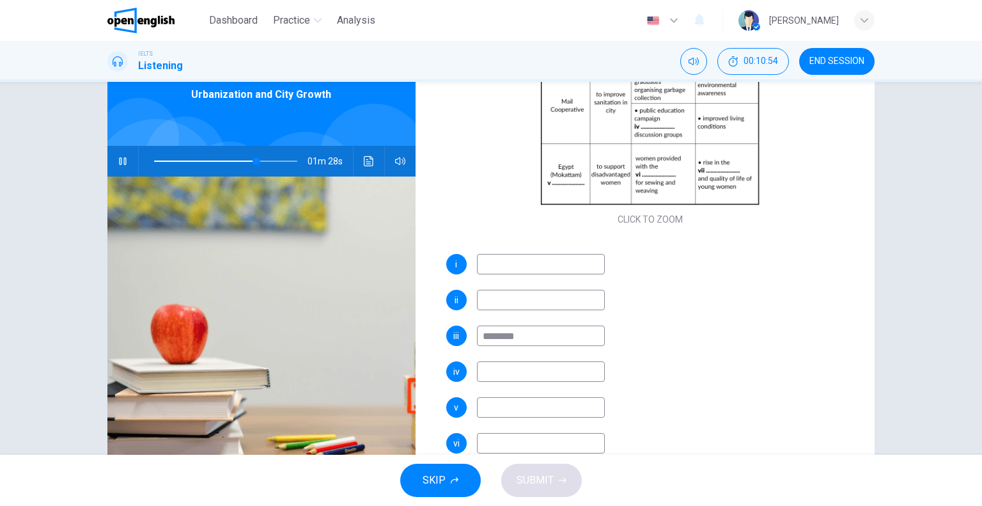
type input "**"
type input "********"
click at [484, 365] on input at bounding box center [541, 371] width 128 height 20
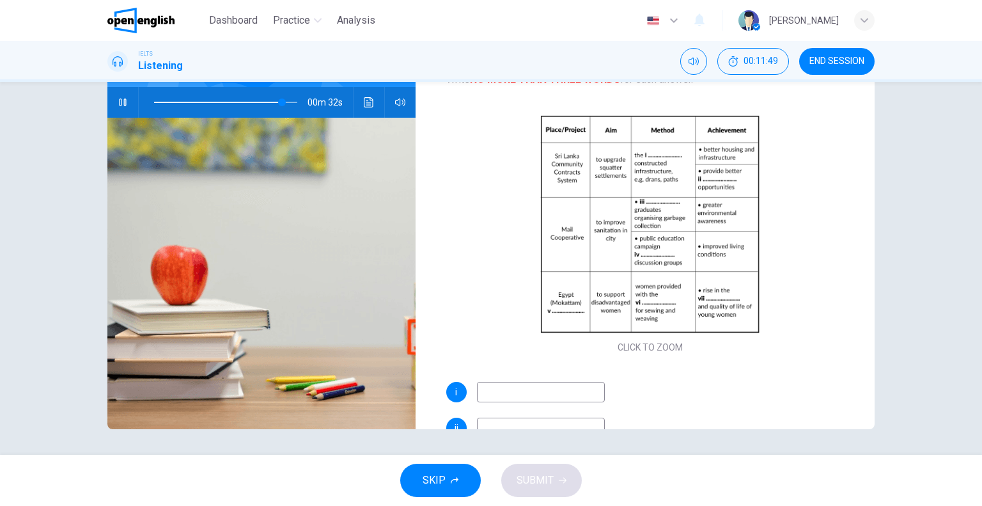
scroll to position [0, 0]
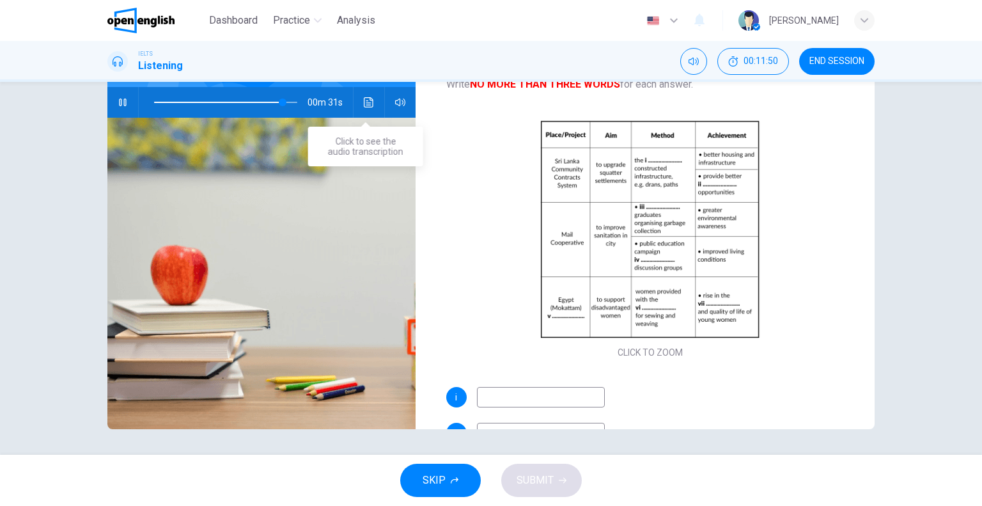
click at [359, 97] on button "Click to see the audio transcription" at bounding box center [369, 102] width 20 height 31
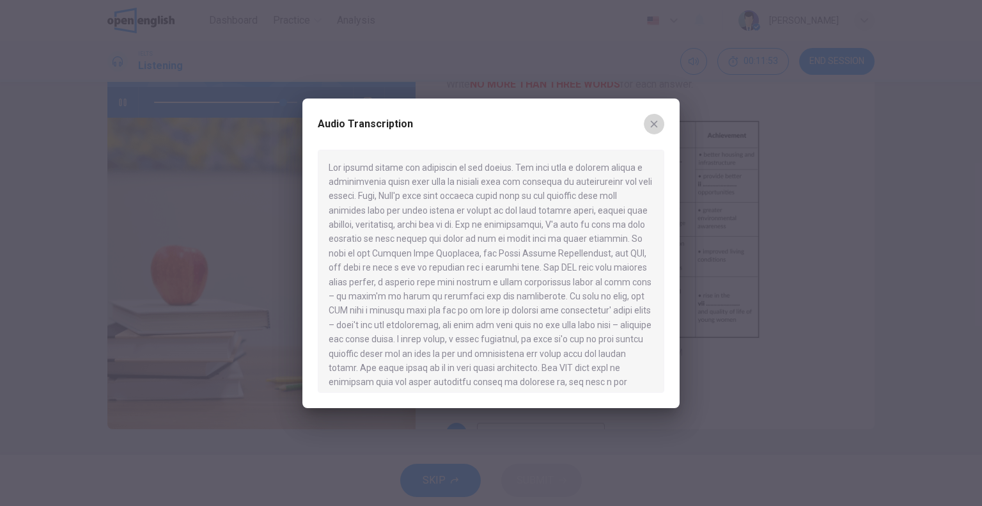
click at [652, 123] on icon "button" at bounding box center [654, 124] width 10 height 10
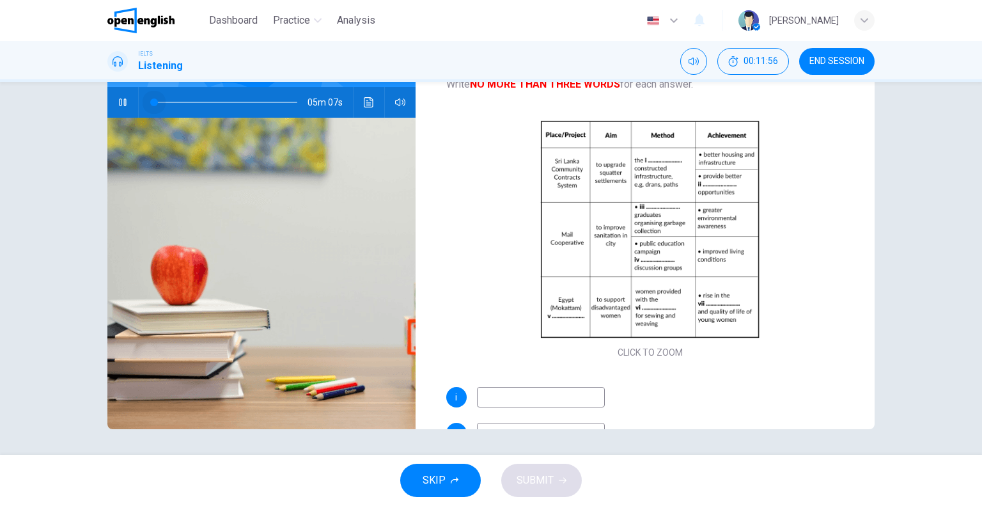
drag, startPoint x: 281, startPoint y: 100, endPoint x: 143, endPoint y: 100, distance: 138.1
click at [150, 100] on span at bounding box center [154, 102] width 8 height 8
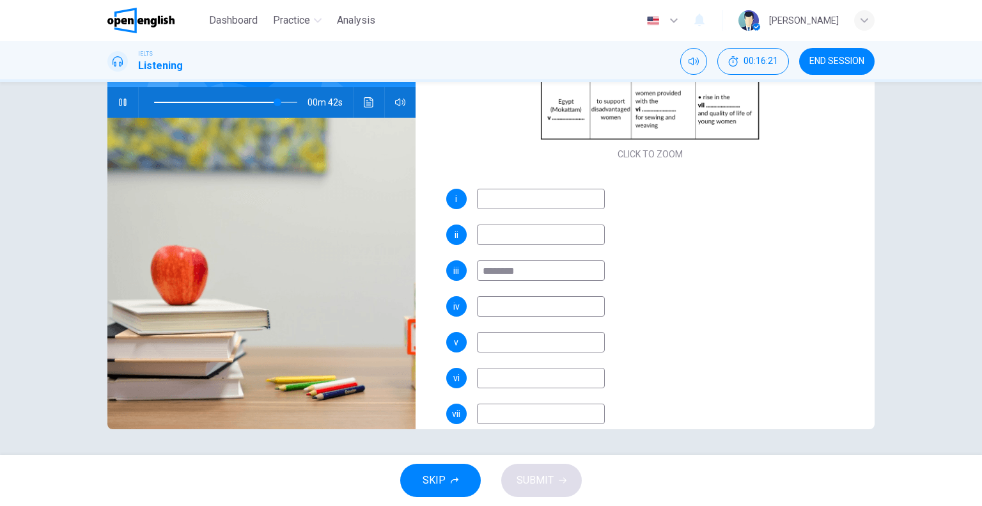
scroll to position [218, 0]
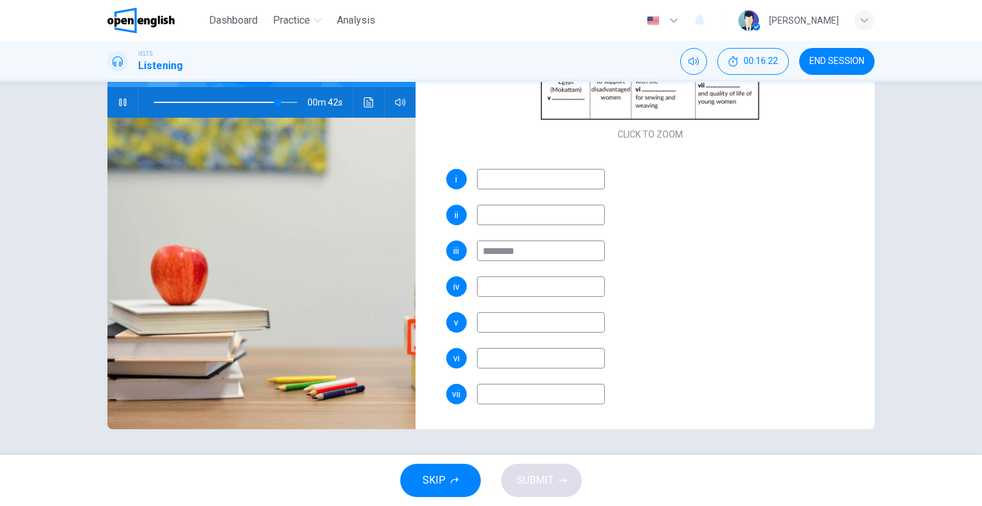
click at [426, 486] on span "SKIP" at bounding box center [434, 480] width 23 height 18
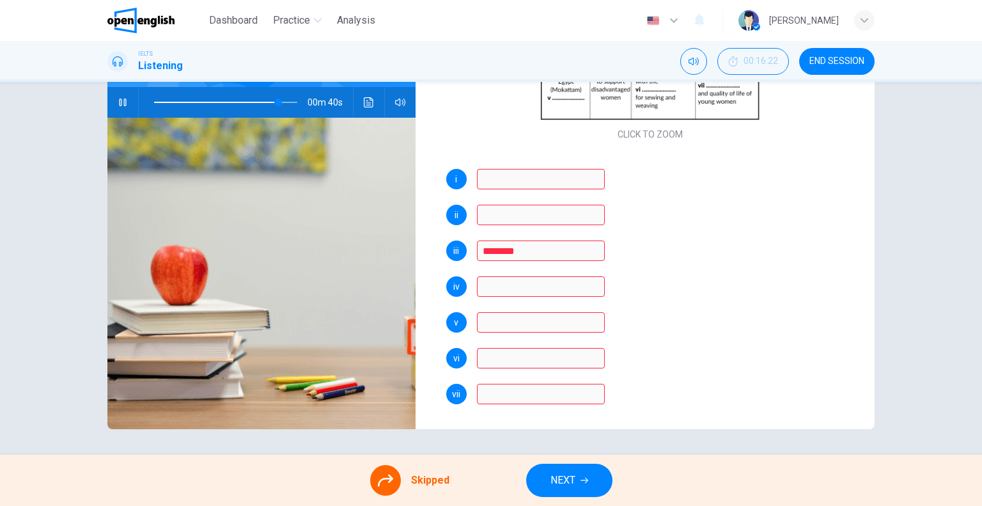
type input "**"
click at [569, 478] on span "NEXT" at bounding box center [562, 480] width 25 height 18
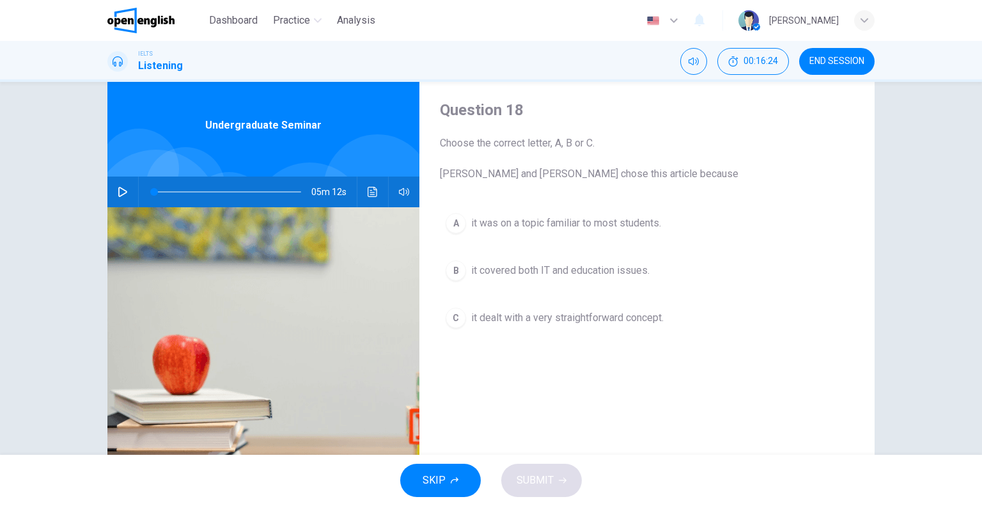
scroll to position [64, 0]
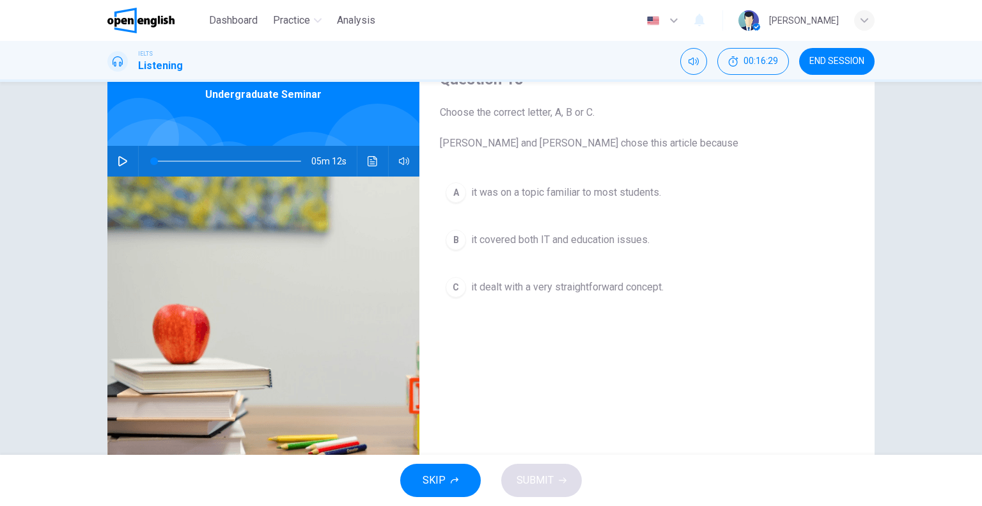
click at [118, 158] on icon "button" at bounding box center [123, 161] width 10 height 10
click at [583, 393] on div "Question 18 Choose the correct letter, A, B or C. [PERSON_NAME] and [PERSON_NAM…" at bounding box center [646, 265] width 455 height 444
click at [456, 242] on div "B" at bounding box center [456, 240] width 20 height 20
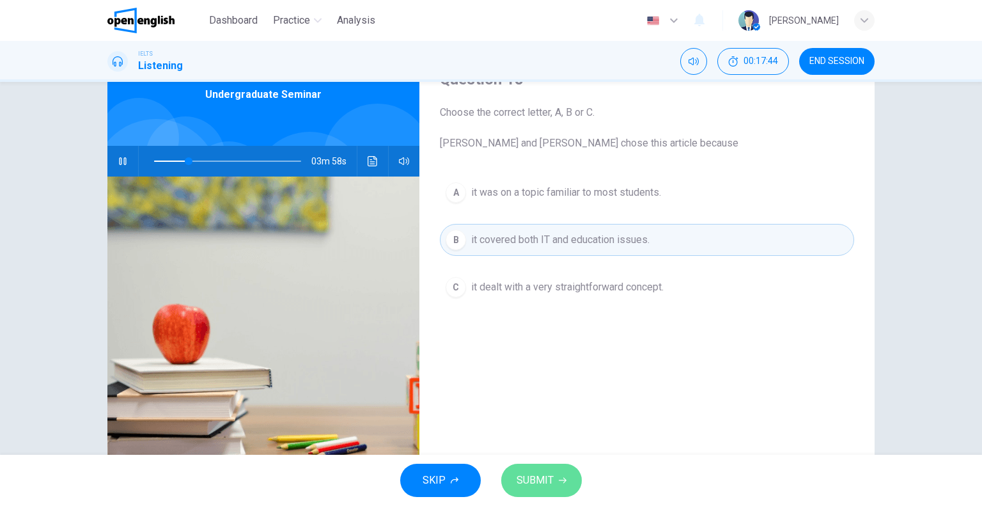
click at [536, 485] on span "SUBMIT" at bounding box center [535, 480] width 37 height 18
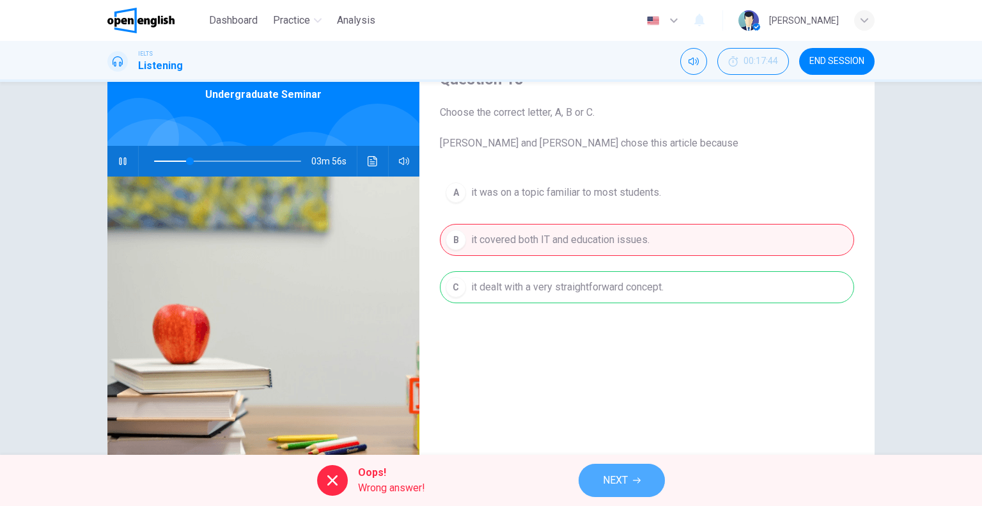
click at [607, 472] on span "NEXT" at bounding box center [615, 480] width 25 height 18
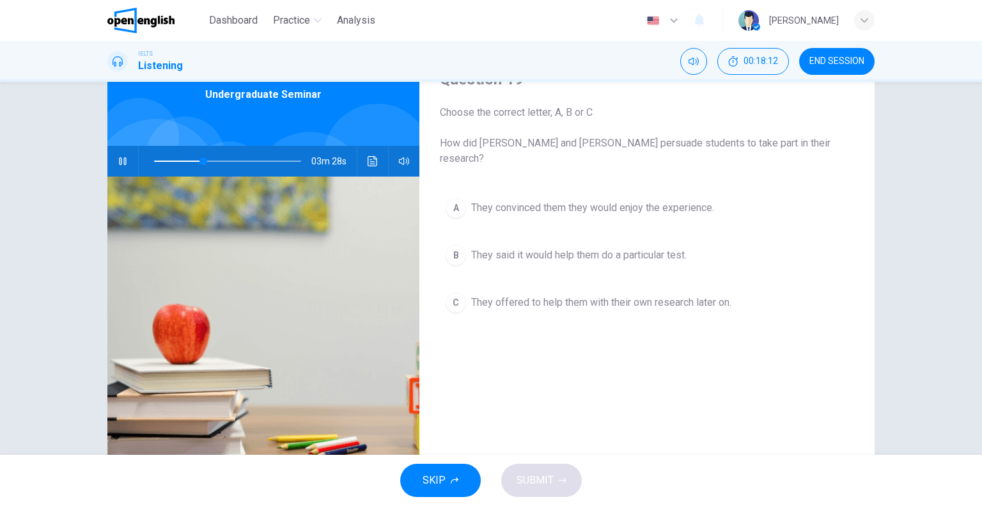
click at [456, 245] on div "B" at bounding box center [456, 255] width 20 height 20
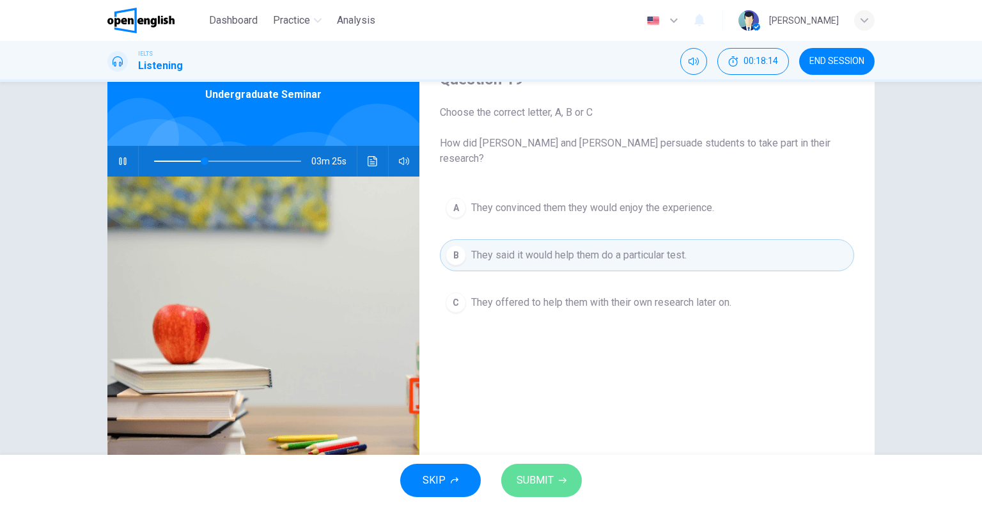
click at [549, 479] on span "SUBMIT" at bounding box center [535, 480] width 37 height 18
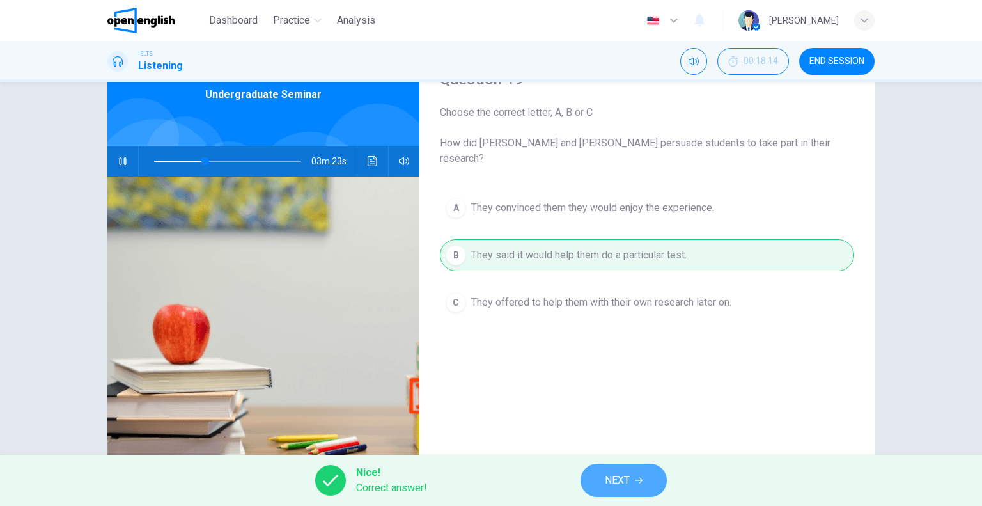
click at [605, 478] on span "NEXT" at bounding box center [617, 480] width 25 height 18
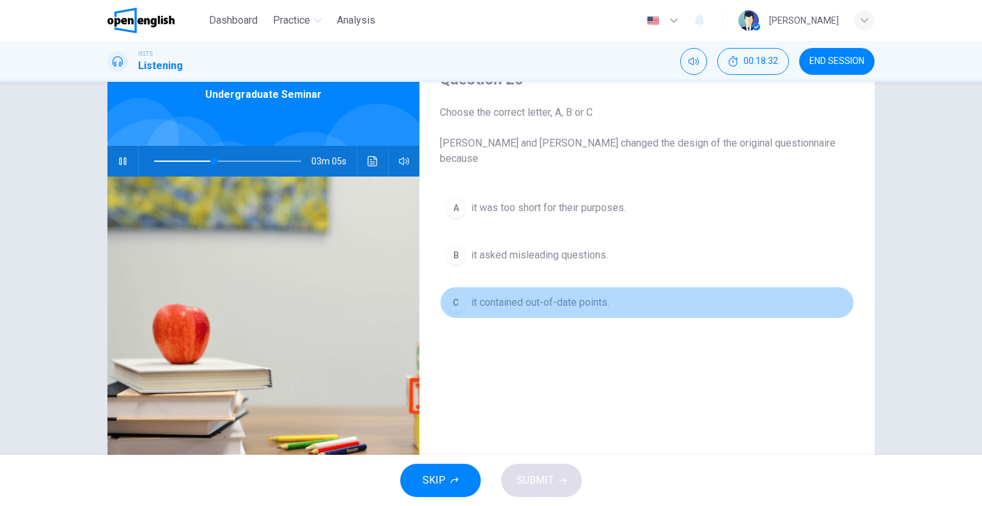
click at [453, 292] on div "C" at bounding box center [456, 302] width 20 height 20
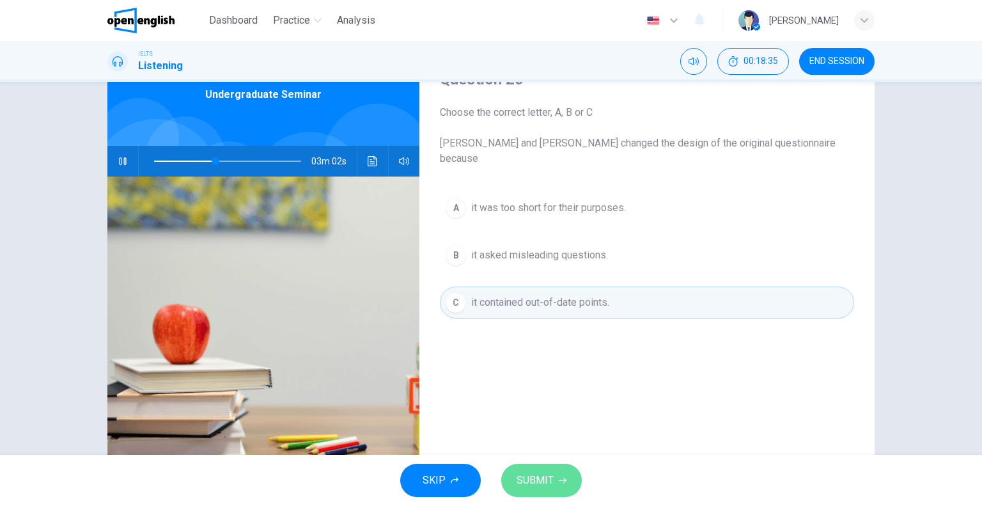
click at [537, 480] on span "SUBMIT" at bounding box center [535, 480] width 37 height 18
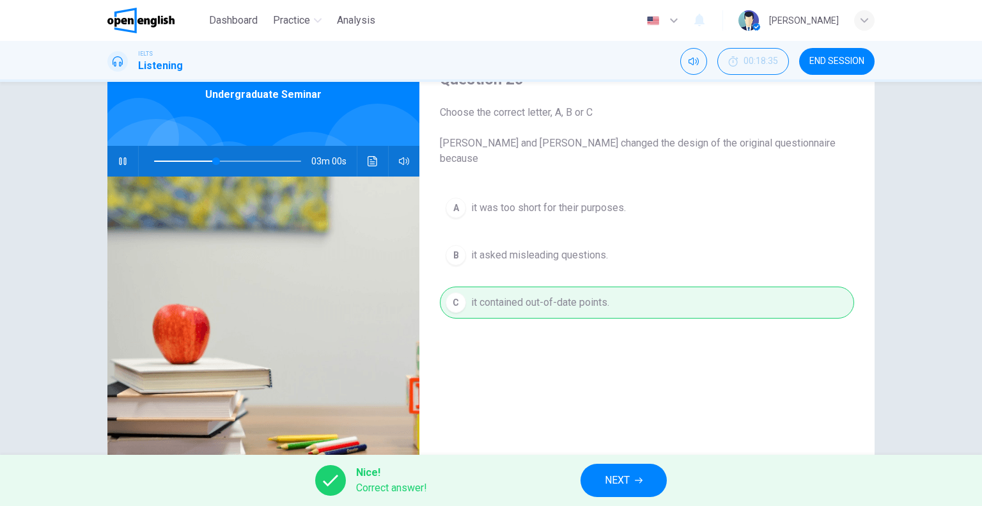
click at [621, 473] on span "NEXT" at bounding box center [617, 480] width 25 height 18
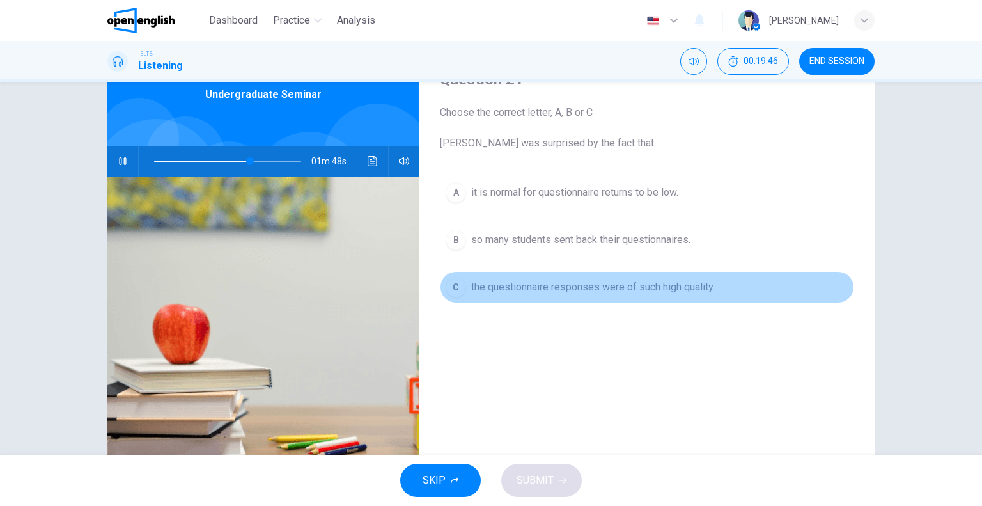
click at [453, 286] on div "C" at bounding box center [456, 287] width 20 height 20
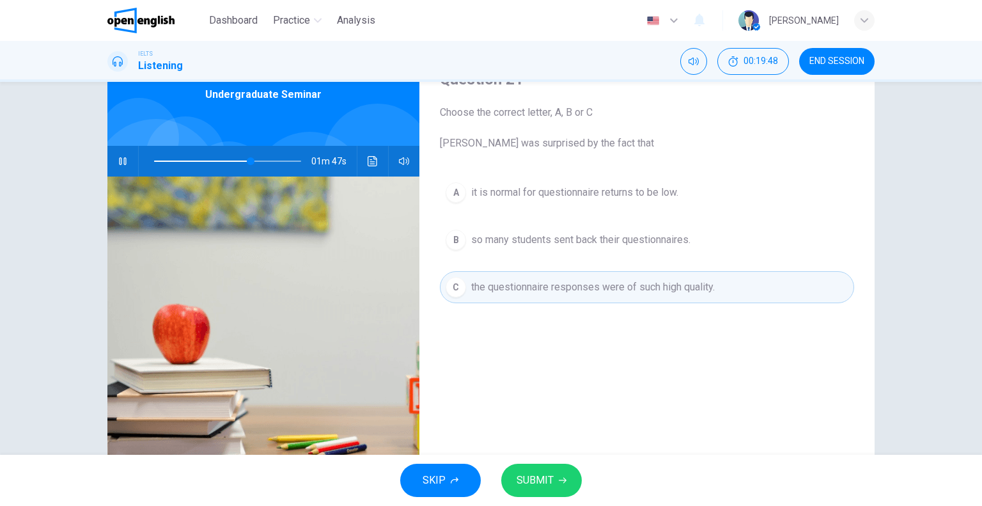
click at [539, 478] on span "SUBMIT" at bounding box center [535, 480] width 37 height 18
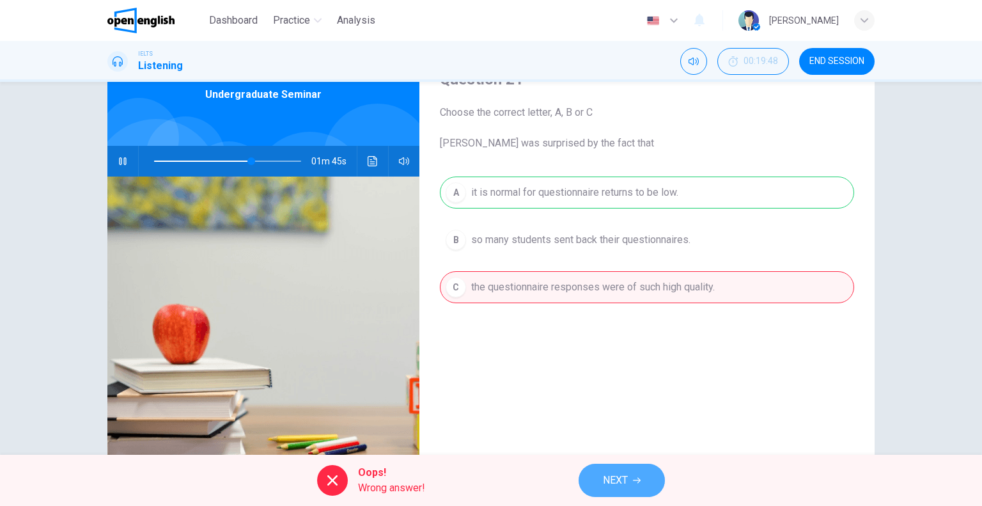
click at [603, 478] on span "NEXT" at bounding box center [615, 480] width 25 height 18
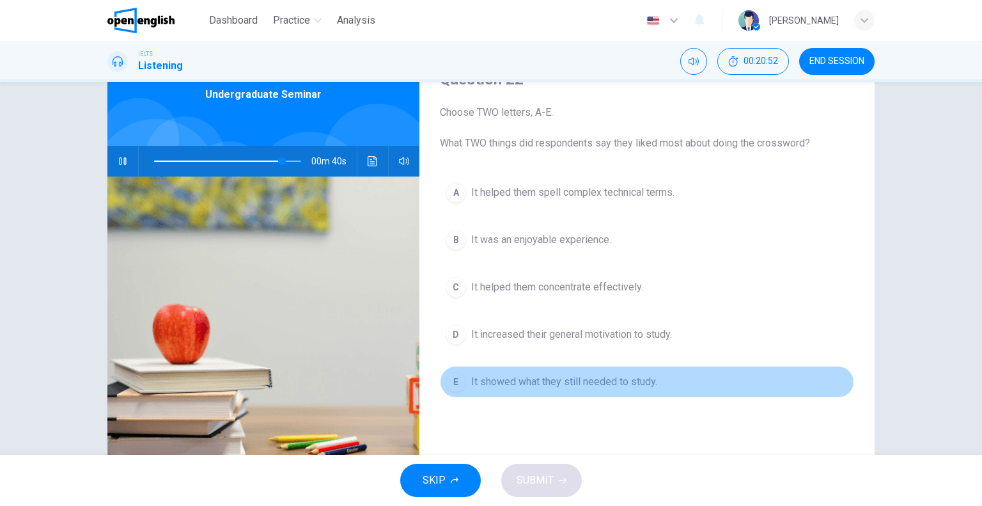
click at [455, 371] on div "E" at bounding box center [456, 381] width 20 height 20
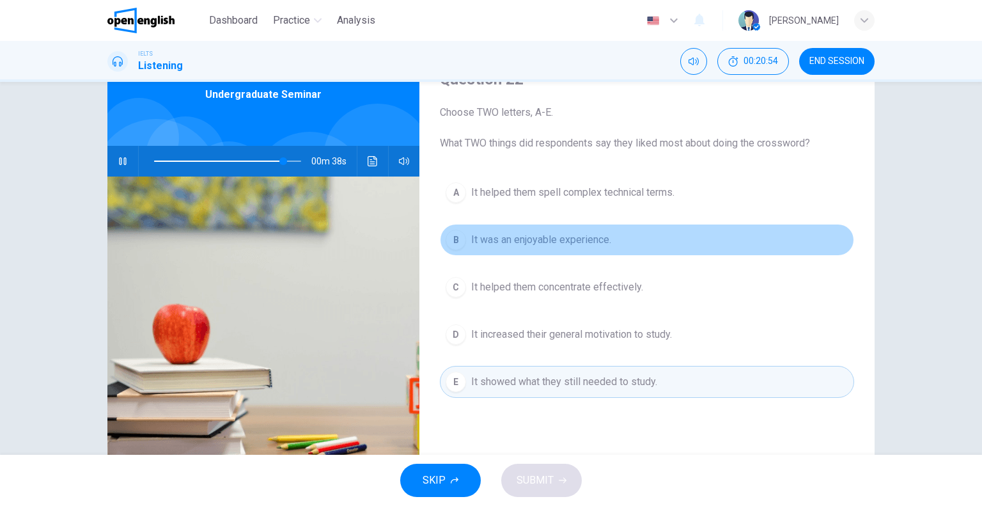
click at [451, 243] on div "B" at bounding box center [456, 240] width 20 height 20
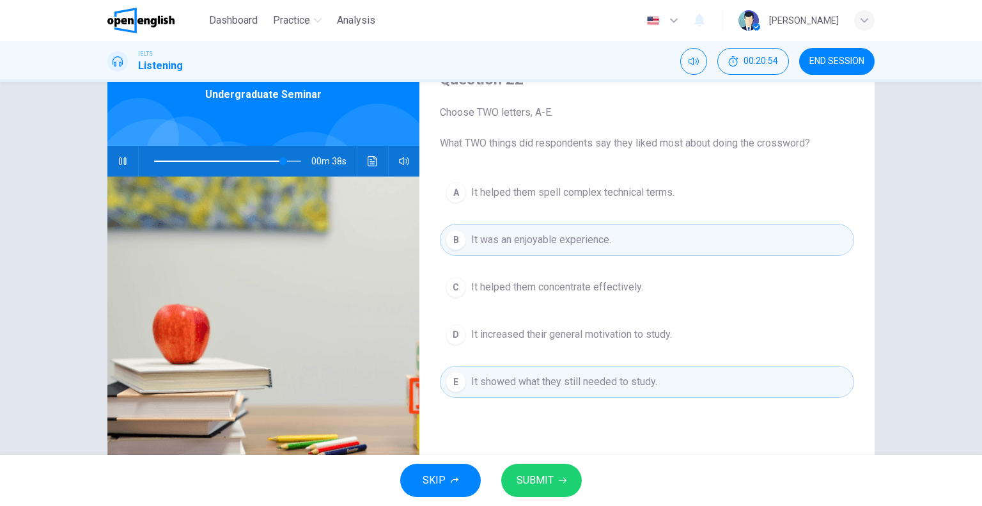
click at [527, 472] on span "SUBMIT" at bounding box center [535, 480] width 37 height 18
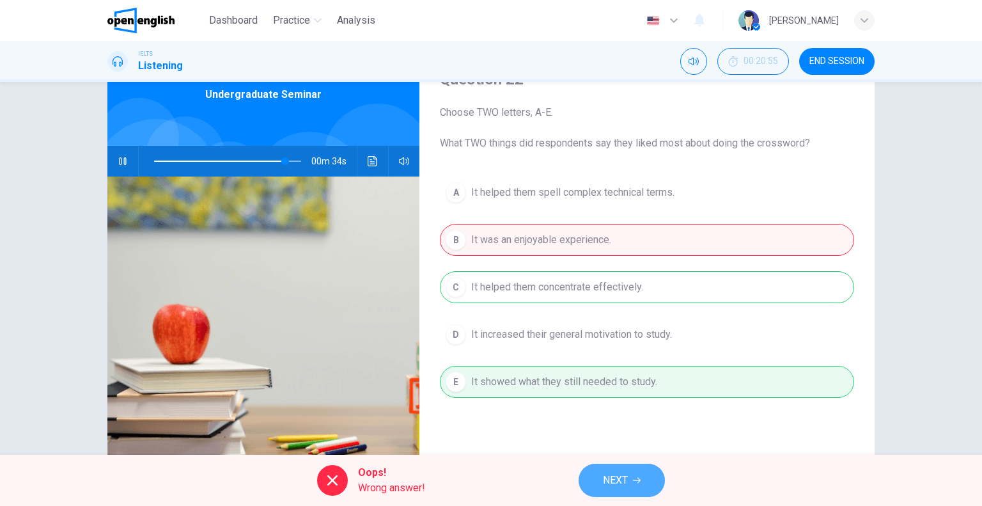
click at [618, 477] on span "NEXT" at bounding box center [615, 480] width 25 height 18
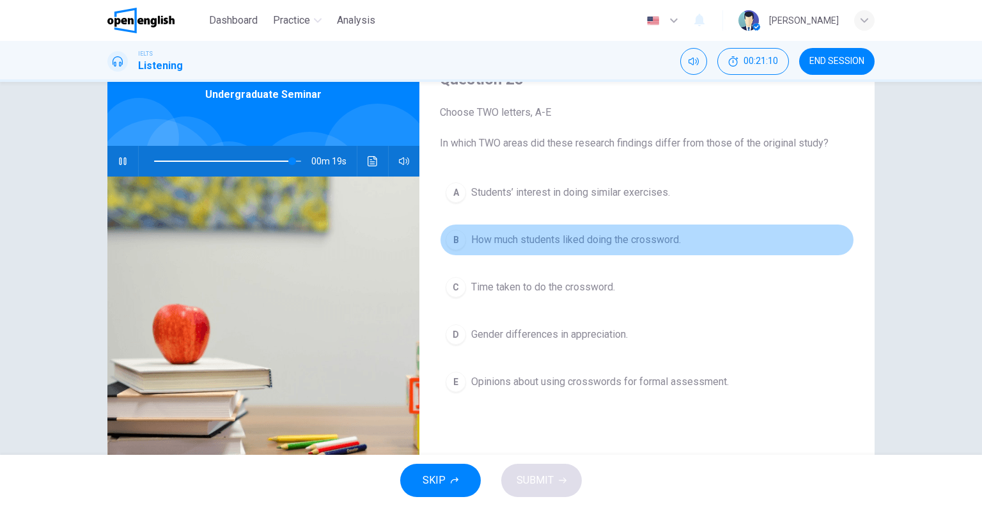
click at [476, 237] on span "How much students liked doing the crossword." at bounding box center [576, 239] width 210 height 15
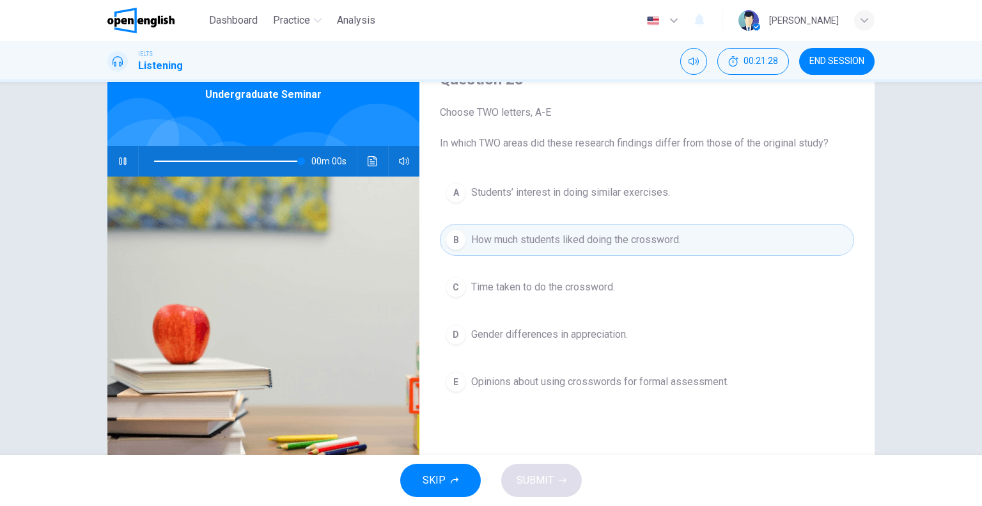
type input "*"
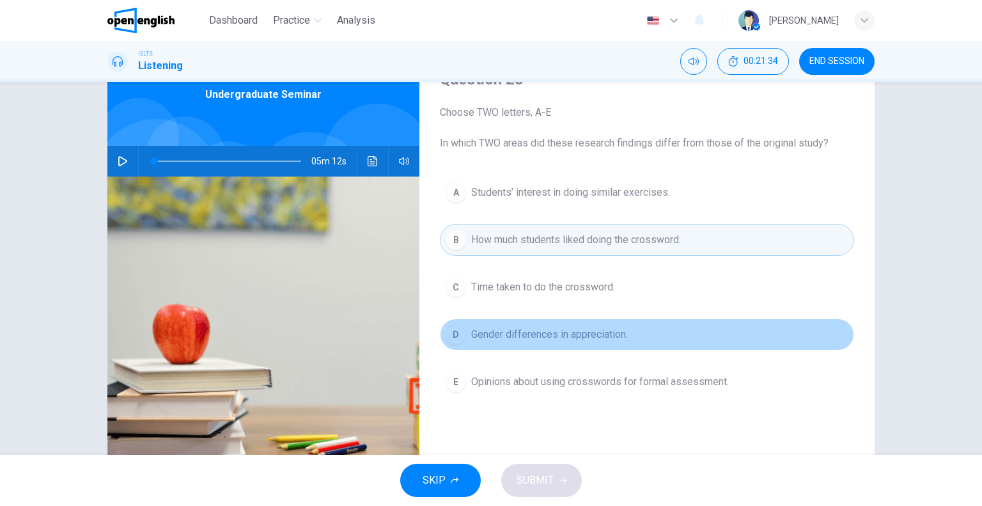
click at [611, 338] on span "Gender differences in appreciation." at bounding box center [549, 334] width 157 height 15
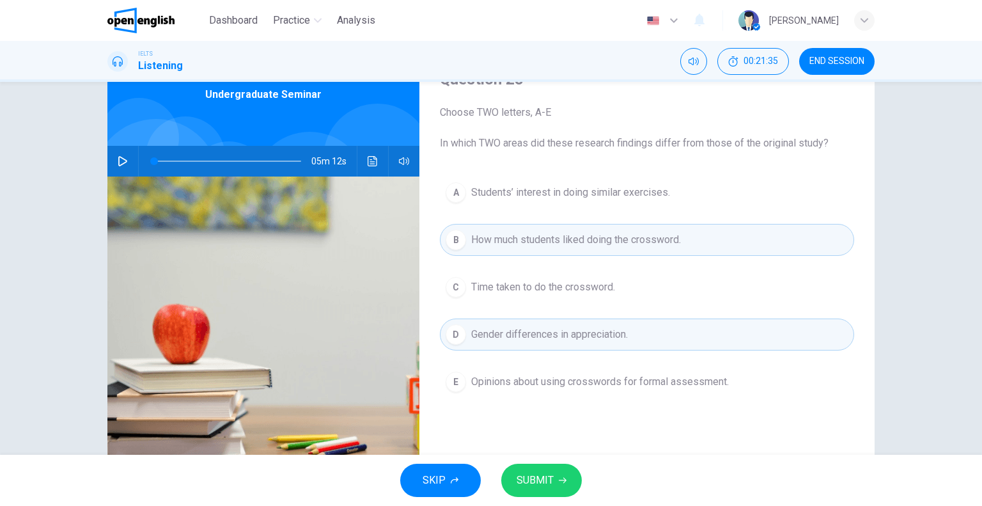
click at [556, 478] on button "SUBMIT" at bounding box center [541, 480] width 81 height 33
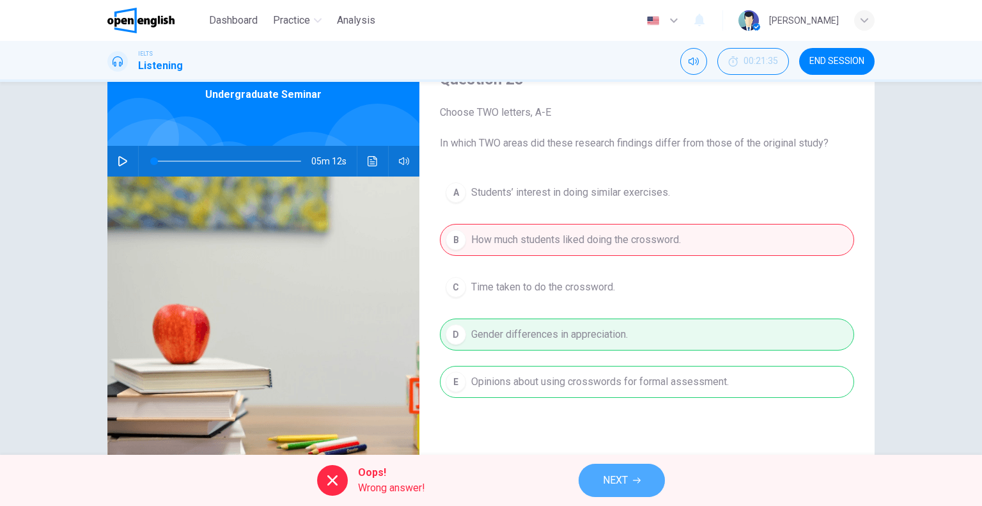
click at [595, 483] on button "NEXT" at bounding box center [622, 480] width 86 height 33
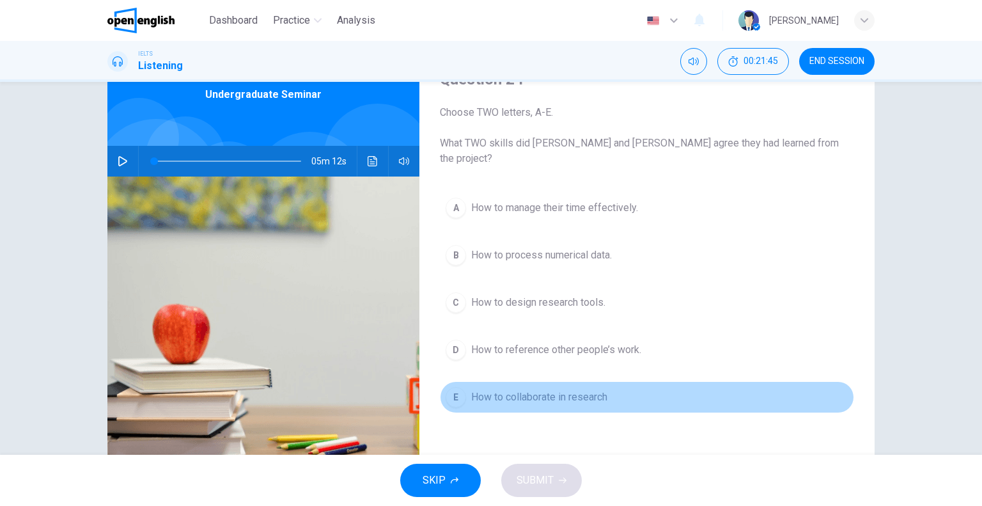
click at [588, 389] on span "How to collaborate in research" at bounding box center [539, 396] width 136 height 15
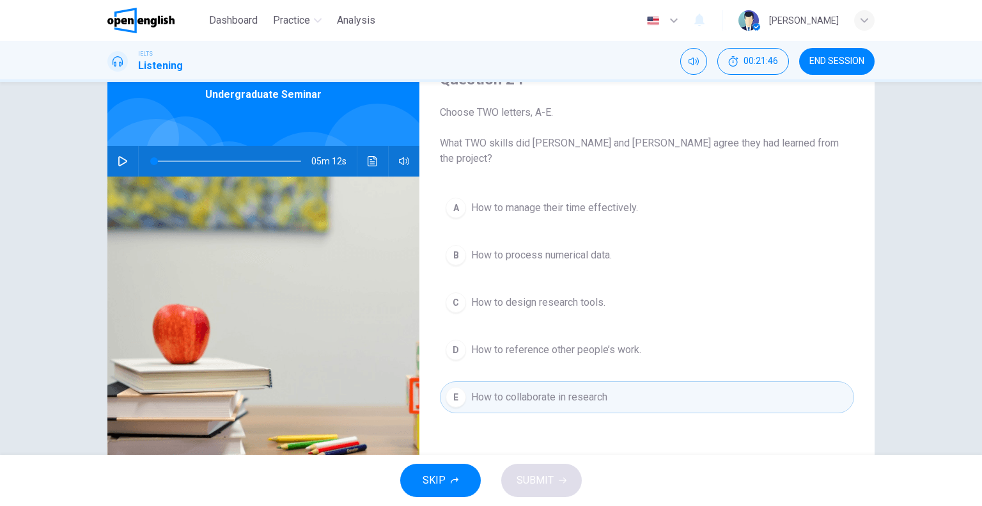
click at [557, 295] on span "How to design research tools." at bounding box center [538, 302] width 134 height 15
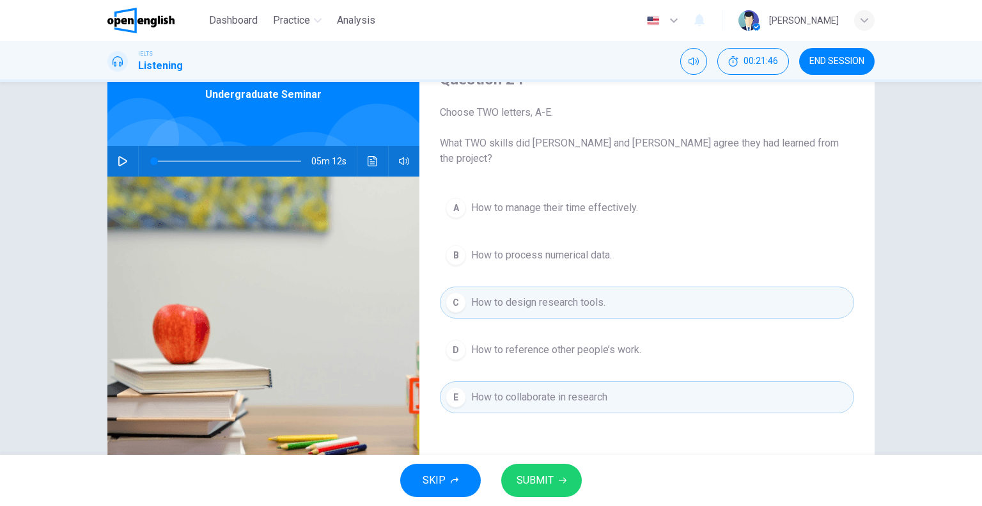
click at [547, 480] on span "SUBMIT" at bounding box center [535, 480] width 37 height 18
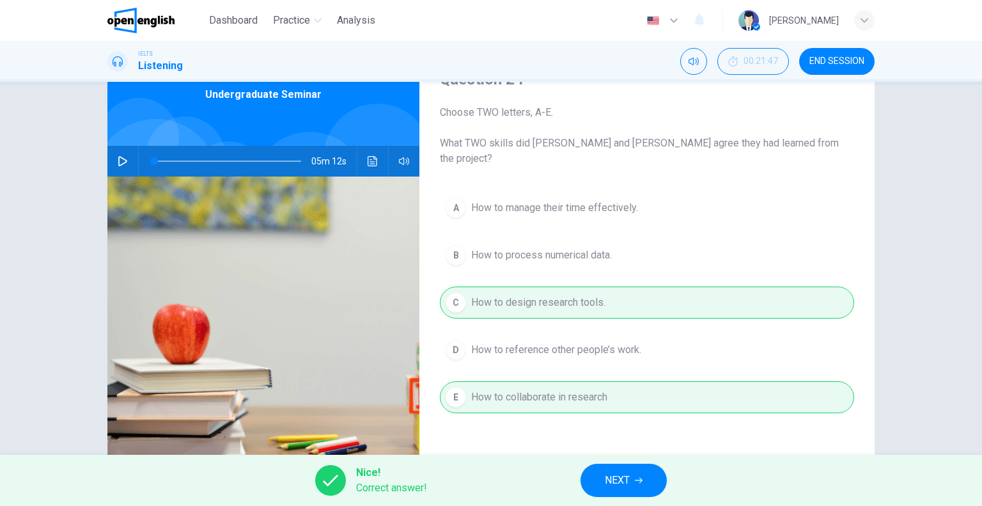
click at [618, 485] on span "NEXT" at bounding box center [617, 480] width 25 height 18
